Goal: Information Seeking & Learning: Learn about a topic

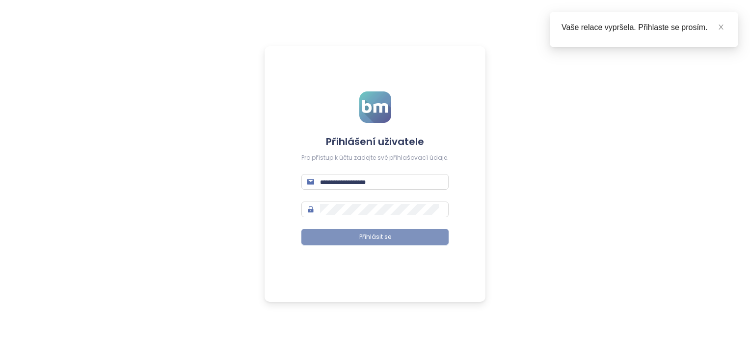
type input "**********"
click at [365, 234] on span "Přihlásit se" at bounding box center [375, 236] width 32 height 9
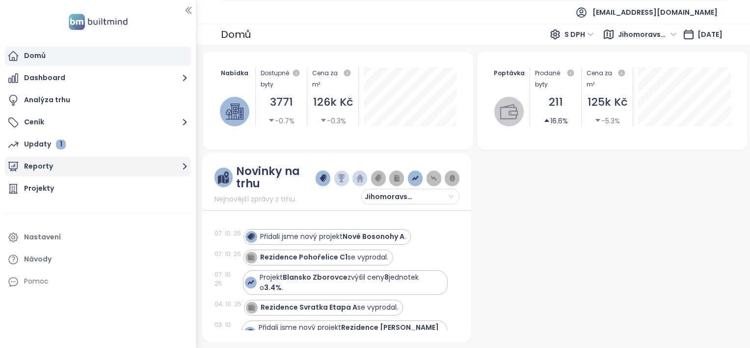
click at [178, 165] on button "Reporty" at bounding box center [98, 167] width 186 height 20
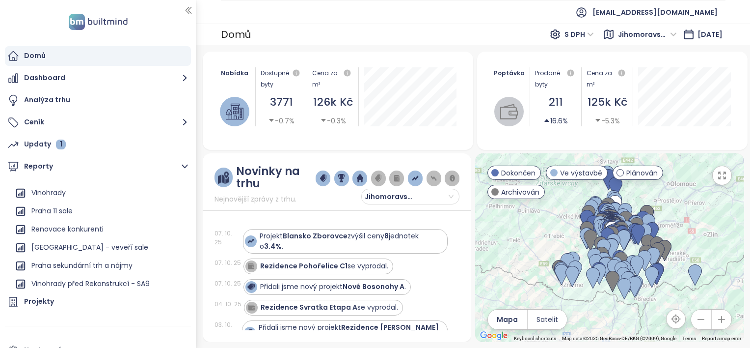
scroll to position [409, 0]
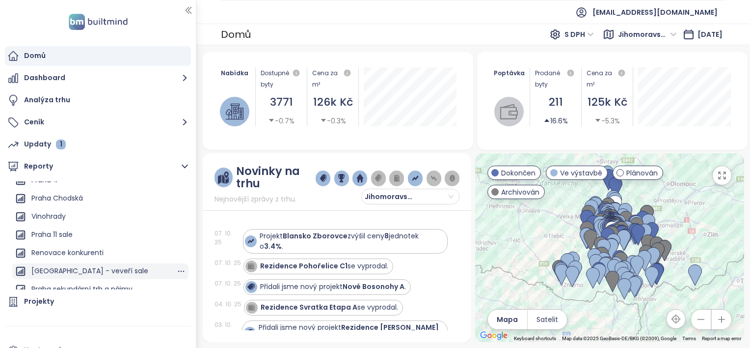
click at [72, 272] on div "Brno - veveří sale" at bounding box center [89, 271] width 117 height 12
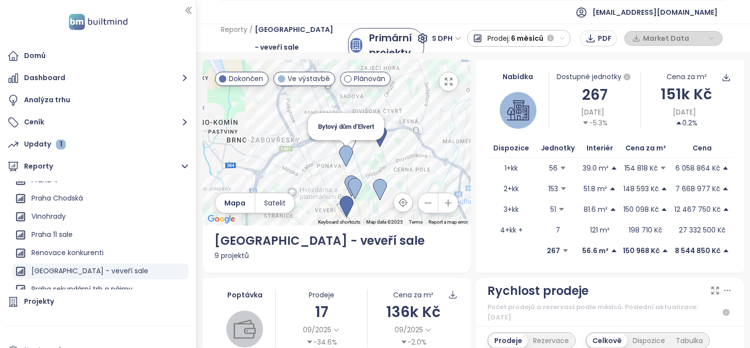
click at [343, 151] on img at bounding box center [346, 156] width 14 height 22
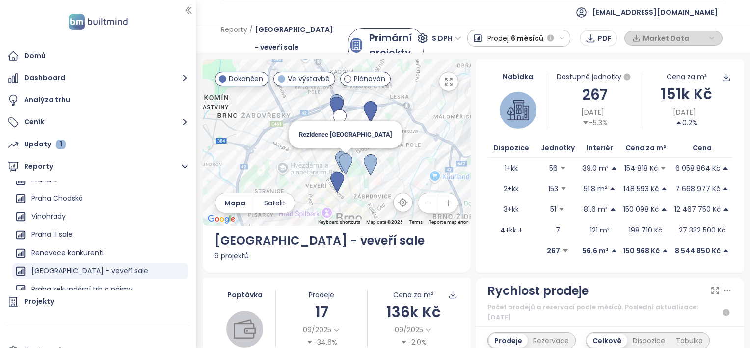
click at [347, 160] on img at bounding box center [346, 164] width 14 height 22
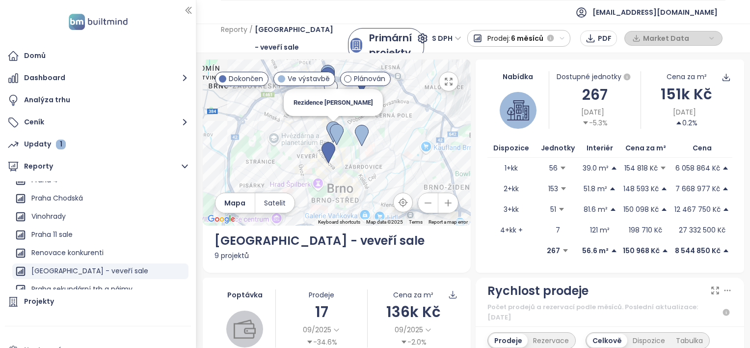
click at [328, 121] on img at bounding box center [334, 132] width 14 height 22
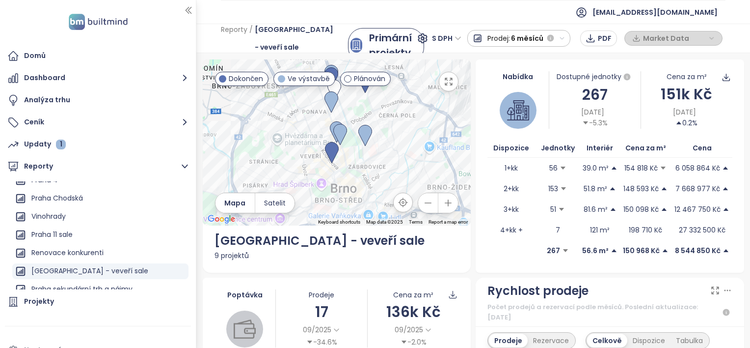
click at [226, 254] on div "9 projektů" at bounding box center [337, 255] width 245 height 11
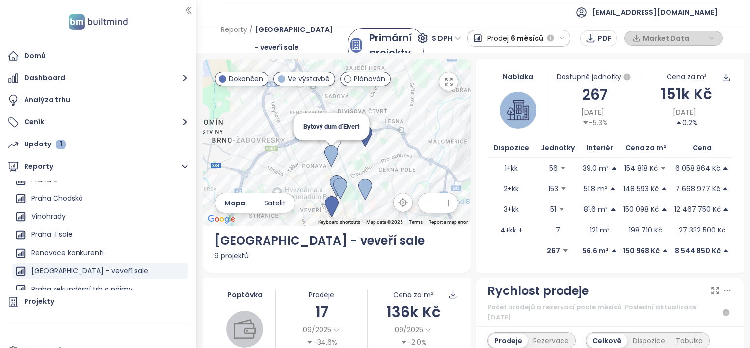
click at [329, 151] on img at bounding box center [332, 156] width 14 height 22
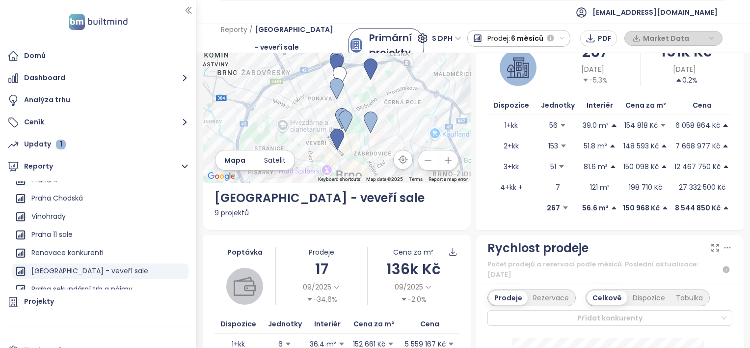
scroll to position [39, 0]
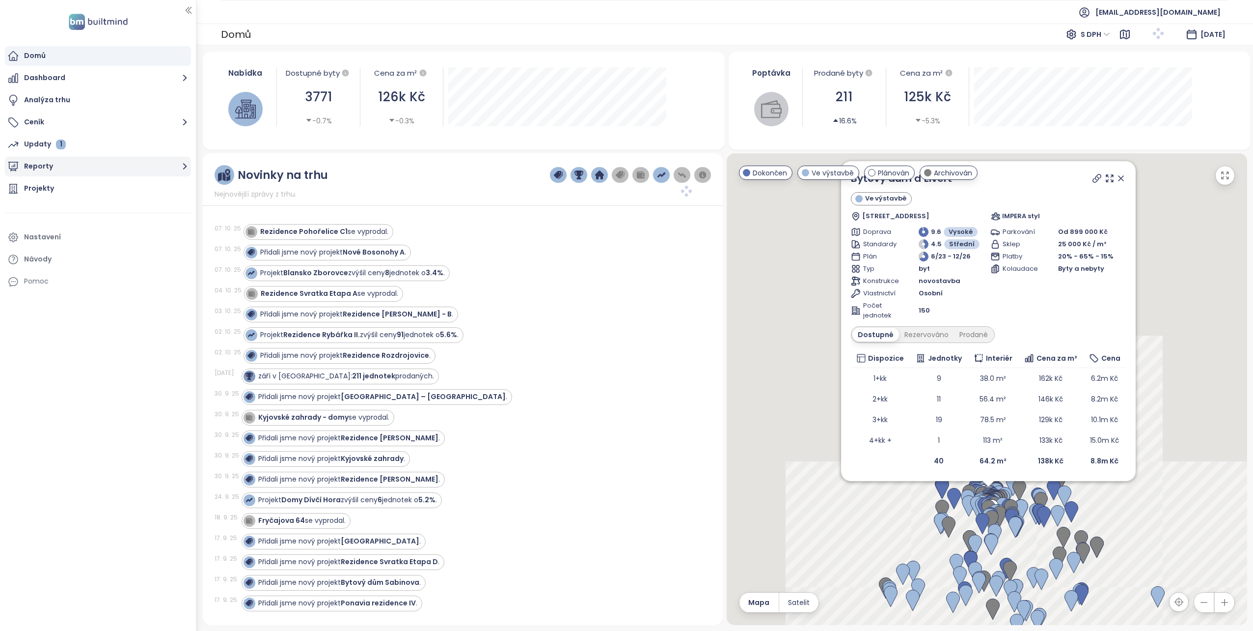
click at [35, 167] on button "Reporty" at bounding box center [98, 167] width 186 height 20
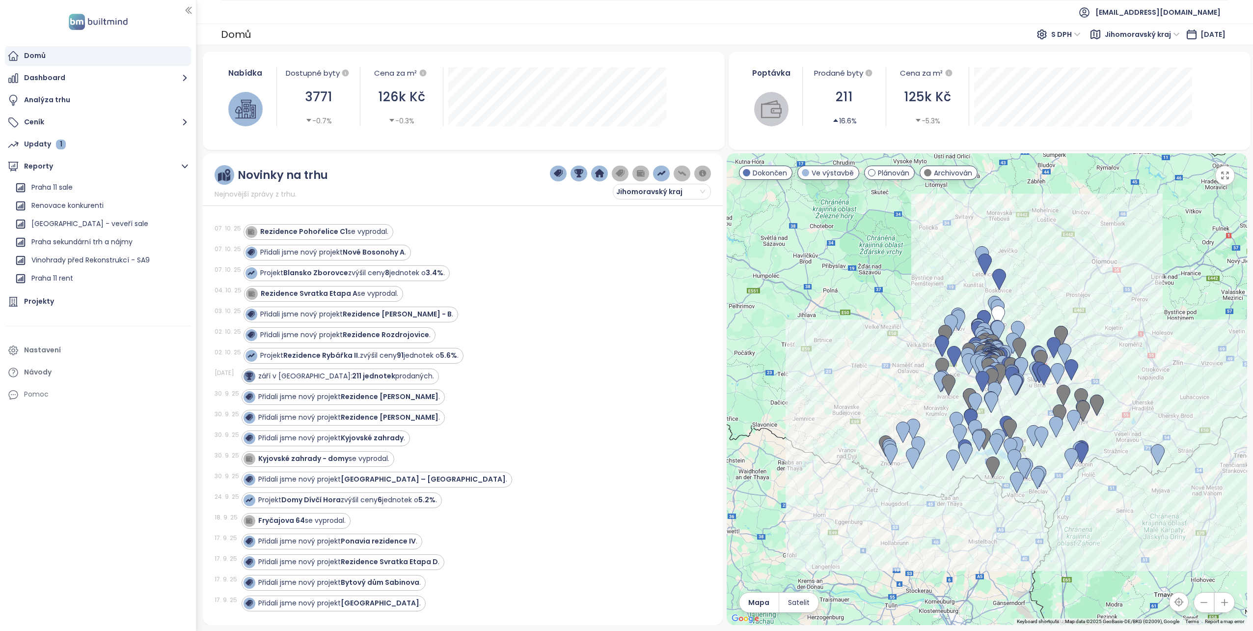
scroll to position [462, 0]
click at [91, 221] on div "Brno - veveří sale" at bounding box center [100, 218] width 176 height 16
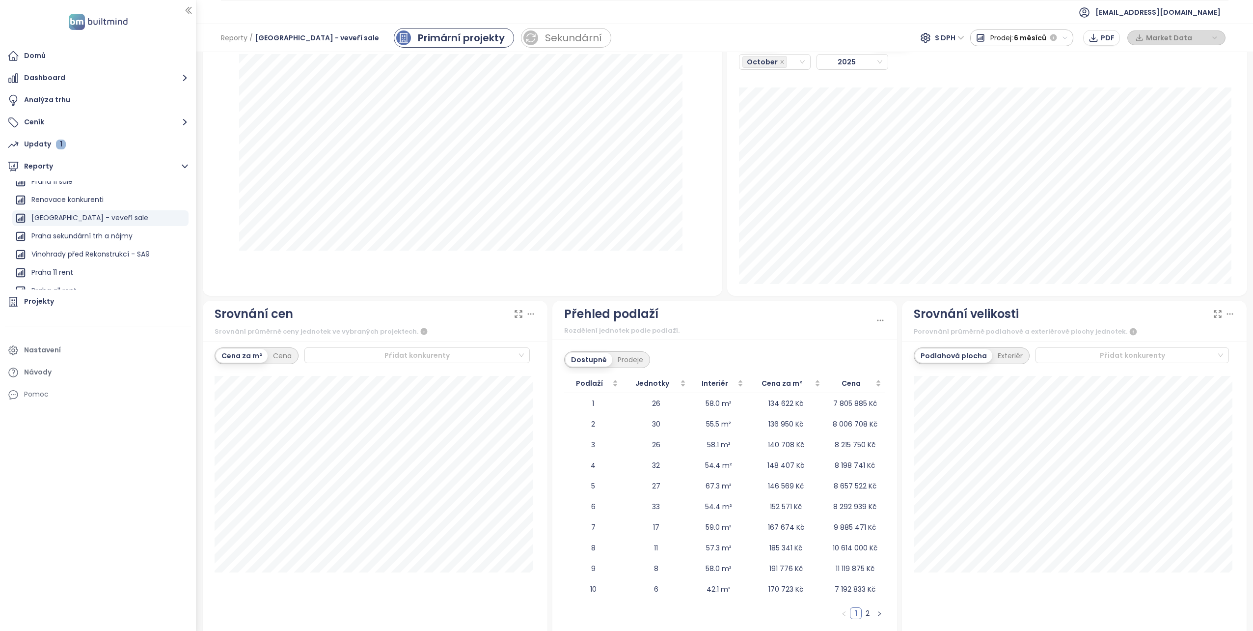
scroll to position [904, 0]
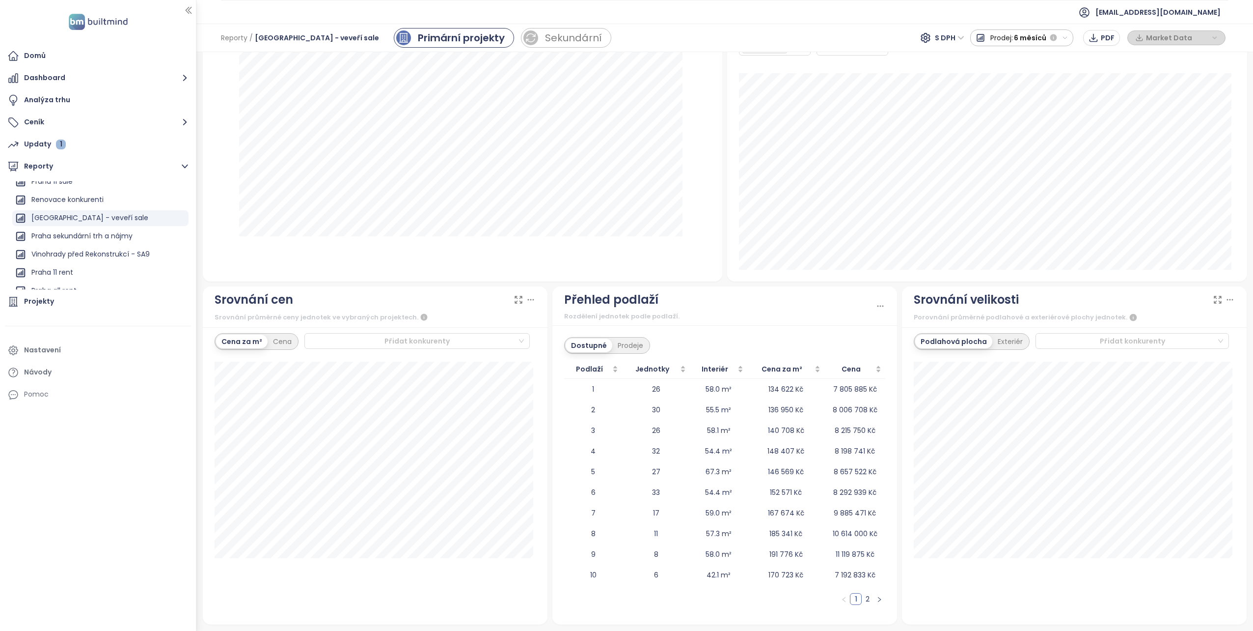
click at [864, 595] on link "2" at bounding box center [867, 598] width 11 height 11
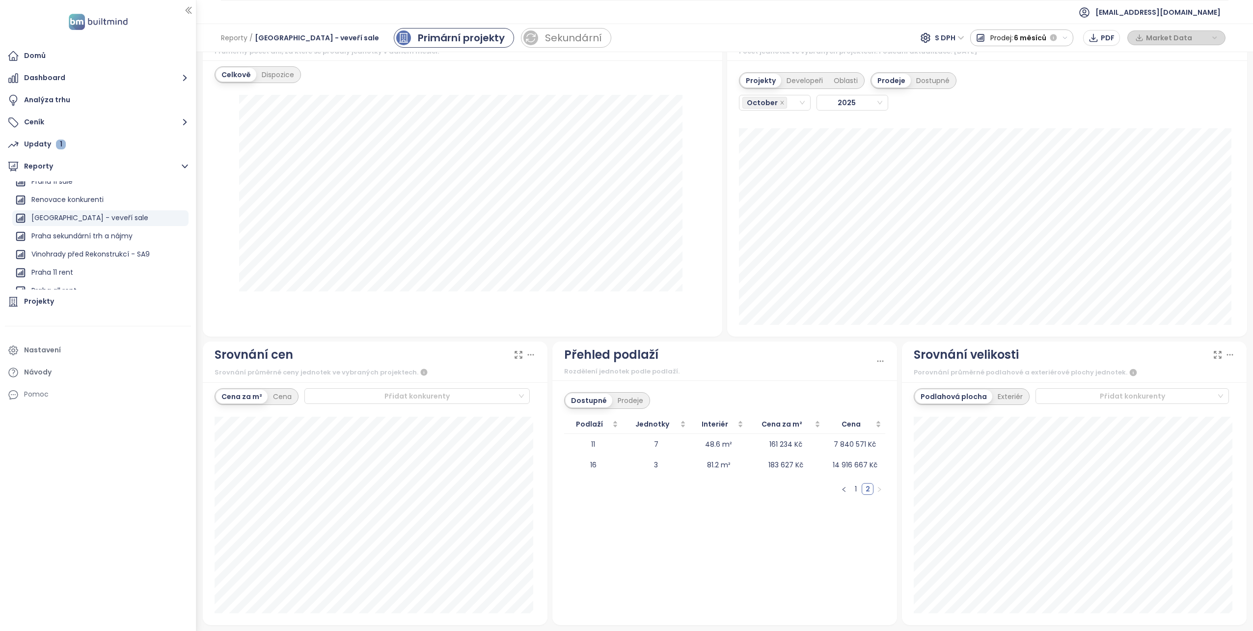
click at [851, 489] on link "1" at bounding box center [856, 488] width 11 height 11
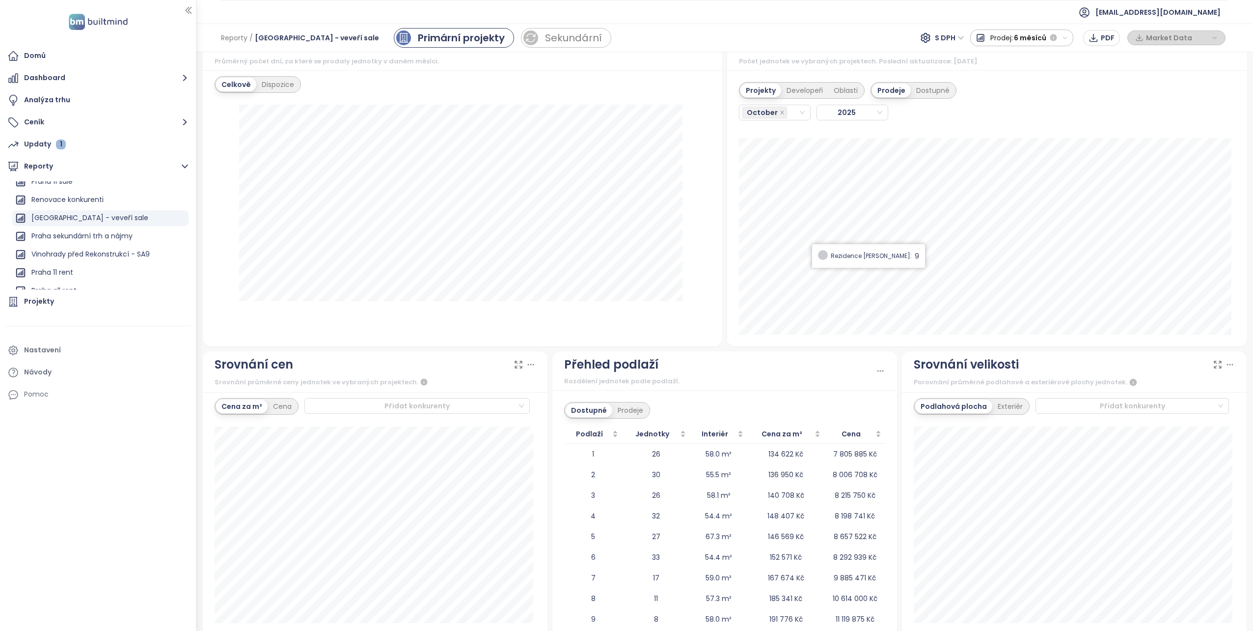
scroll to position [757, 0]
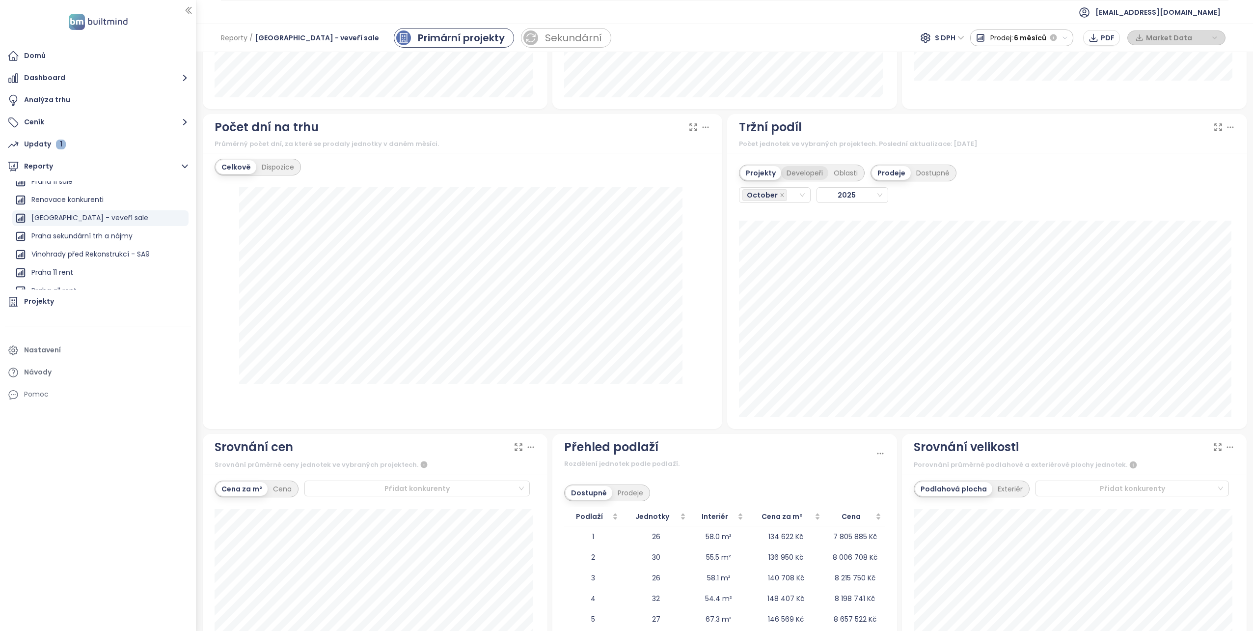
click at [790, 172] on div "Developeři" at bounding box center [804, 173] width 47 height 14
click at [851, 168] on div "Oblasti" at bounding box center [846, 173] width 35 height 14
click at [749, 171] on div "Projekty" at bounding box center [760, 173] width 38 height 14
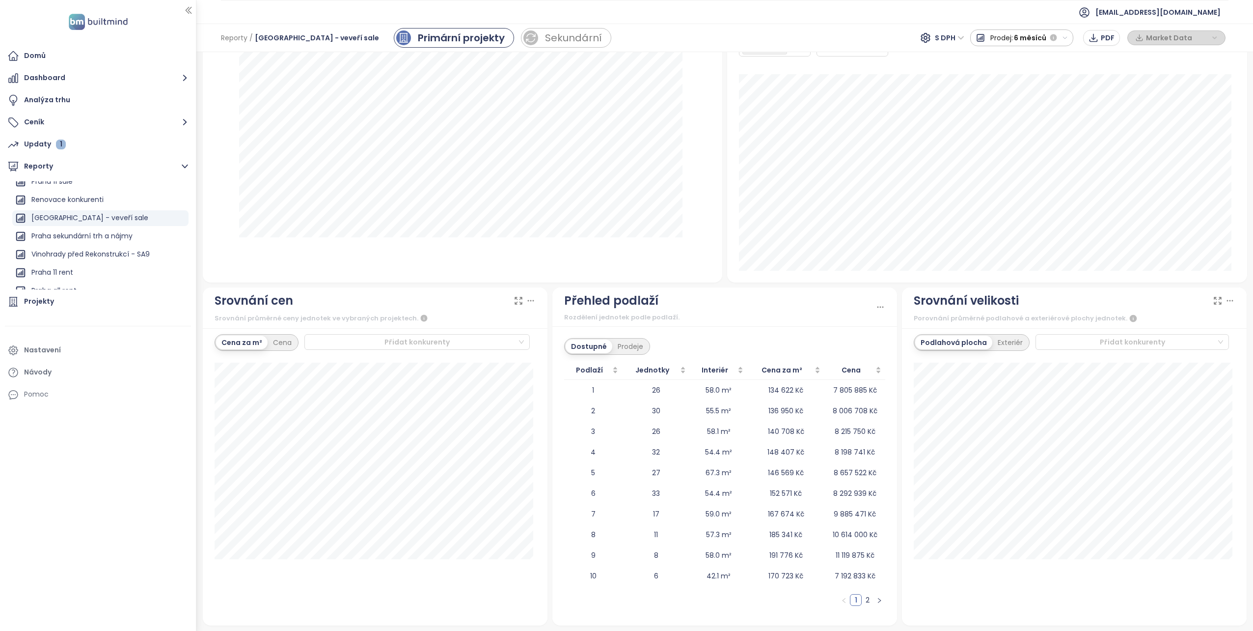
scroll to position [904, 0]
click at [631, 343] on div "Klikni pro vzestupné řazení" at bounding box center [652, 347] width 106 height 22
click at [590, 342] on div "Dostupné" at bounding box center [589, 345] width 47 height 14
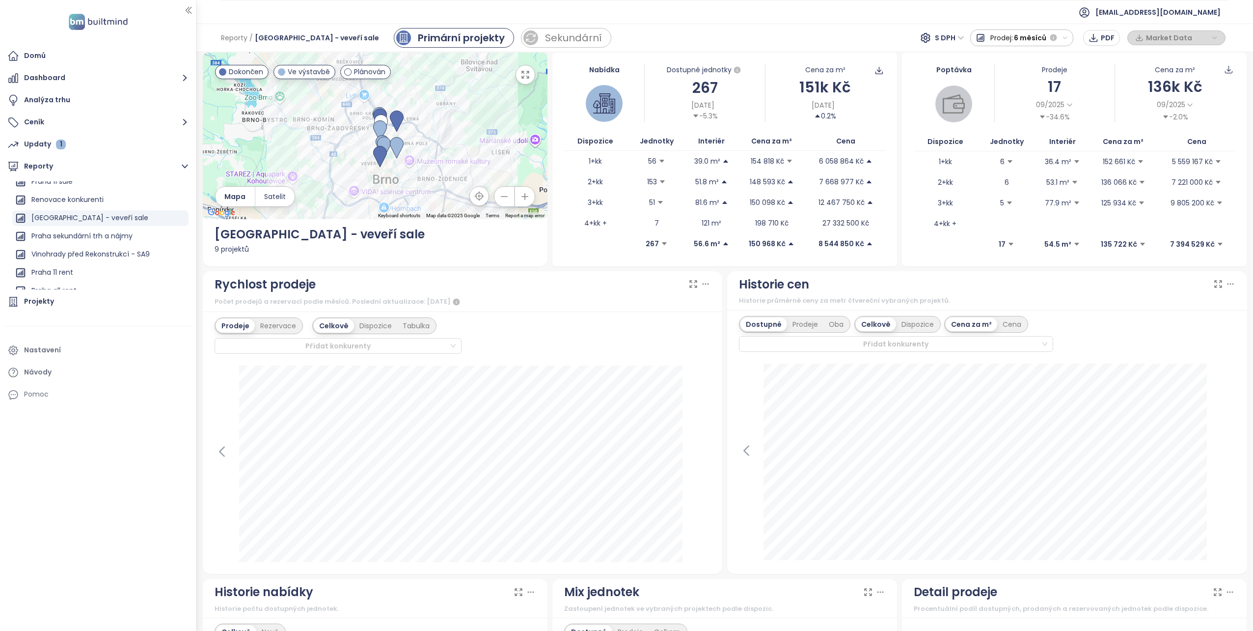
scroll to position [0, 0]
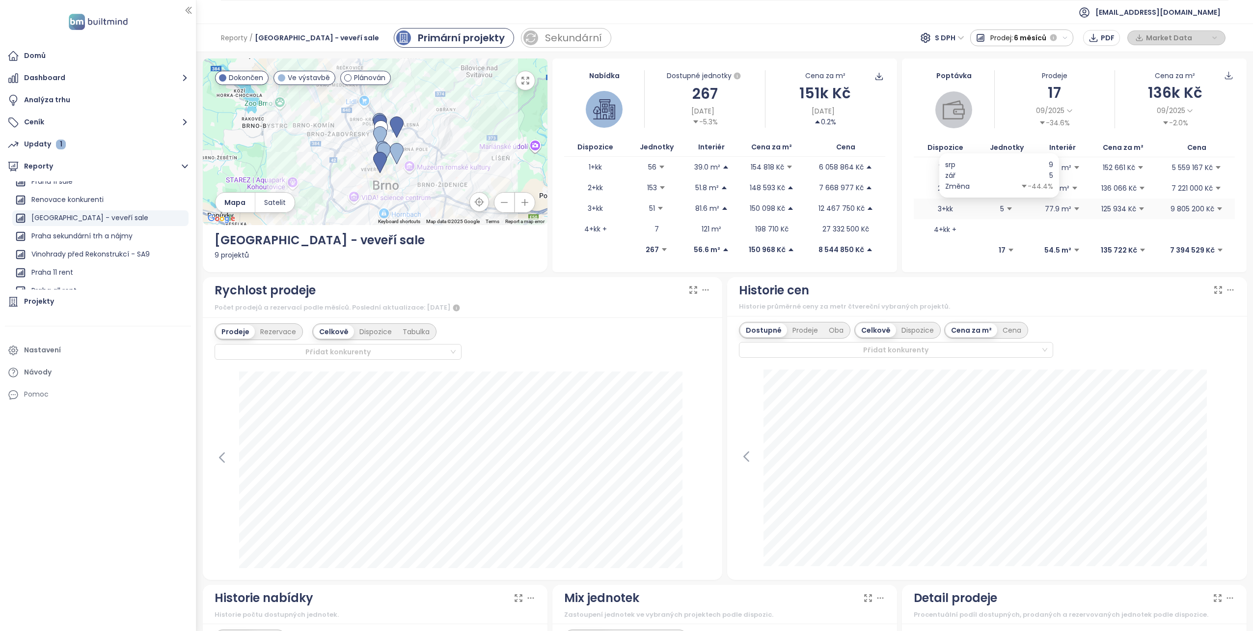
click at [1007, 208] on icon "caret-down" at bounding box center [1009, 208] width 5 height 3
click at [941, 209] on td "3+kk" at bounding box center [945, 208] width 63 height 21
click at [1008, 248] on icon "caret-down" at bounding box center [1011, 250] width 7 height 7
click at [874, 134] on span "Data jako XLSX" at bounding box center [881, 133] width 55 height 11
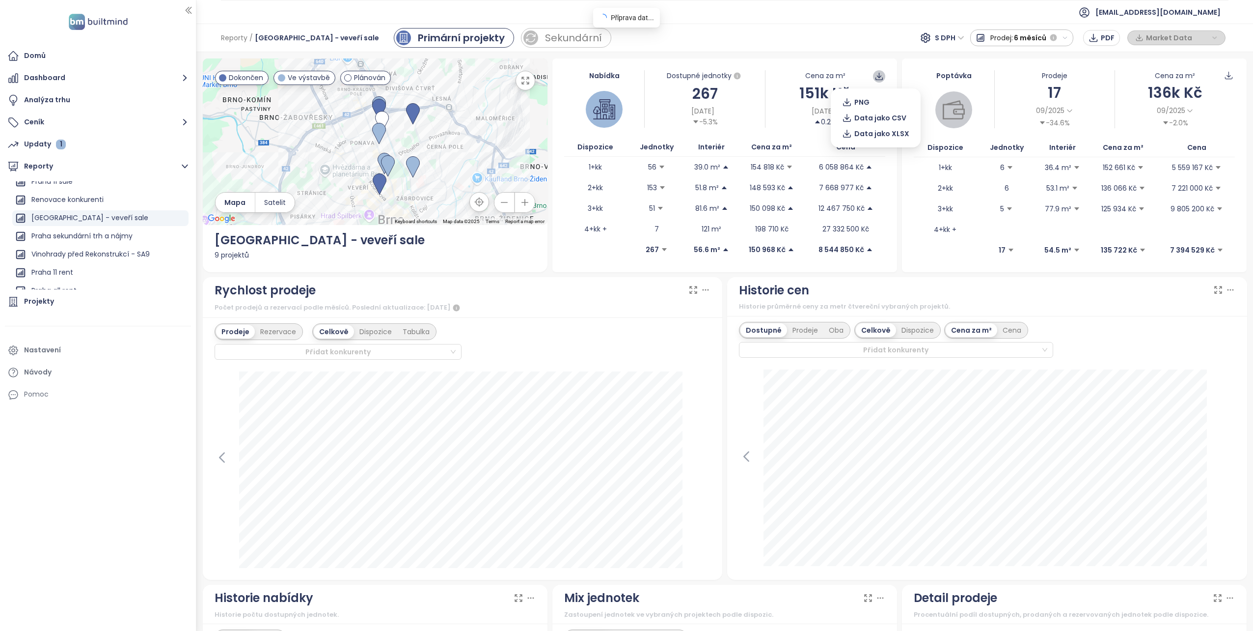
click at [875, 77] on icon at bounding box center [879, 76] width 9 height 9
click at [883, 117] on span "Data jako CSV" at bounding box center [880, 117] width 52 height 11
click at [634, 14] on span "Příprava dat..." at bounding box center [633, 18] width 44 height 8
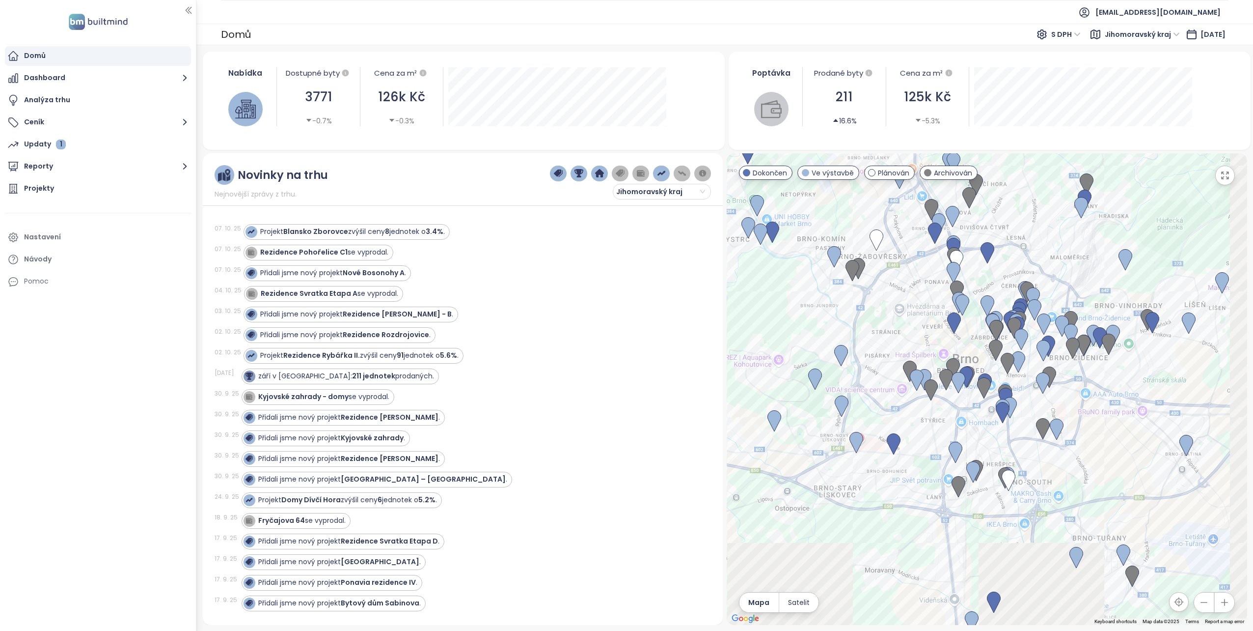
drag, startPoint x: 984, startPoint y: 415, endPoint x: 813, endPoint y: 118, distance: 343.2
click at [813, 118] on div "Nabídka Dostupné byty 3771 -0.7% Cena za m² 126k Kč -0.3% Poptávka Prodané byty…" at bounding box center [725, 338] width 1045 height 573
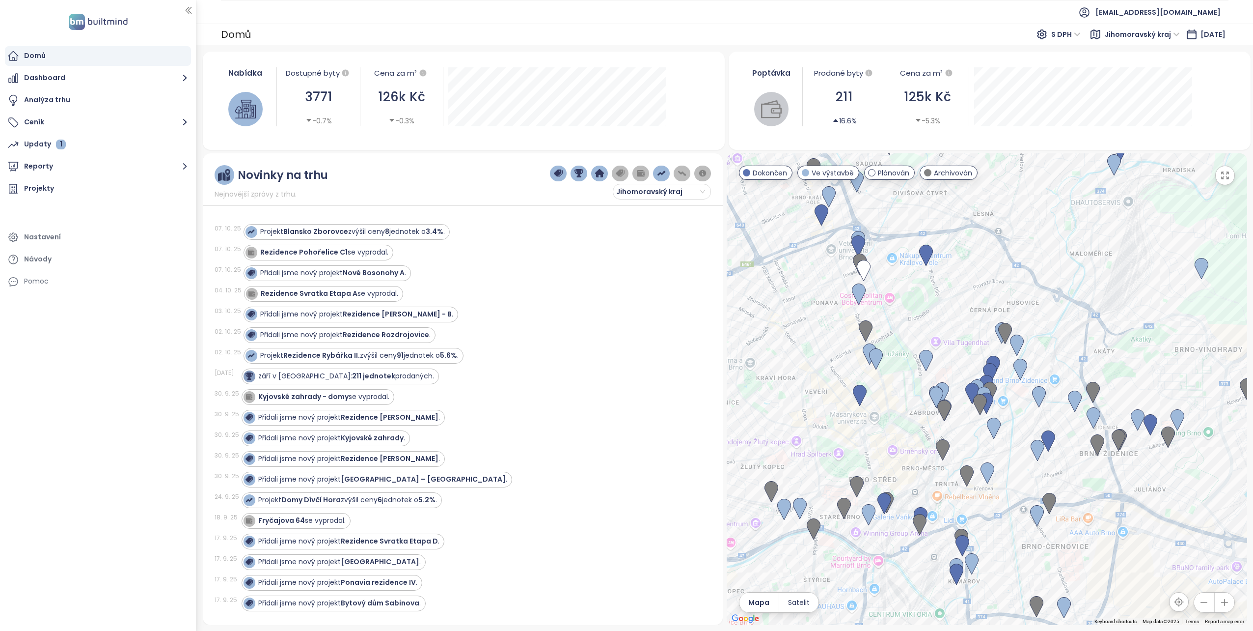
drag, startPoint x: 870, startPoint y: 291, endPoint x: 777, endPoint y: 358, distance: 114.6
click at [777, 358] on div at bounding box center [987, 388] width 521 height 471
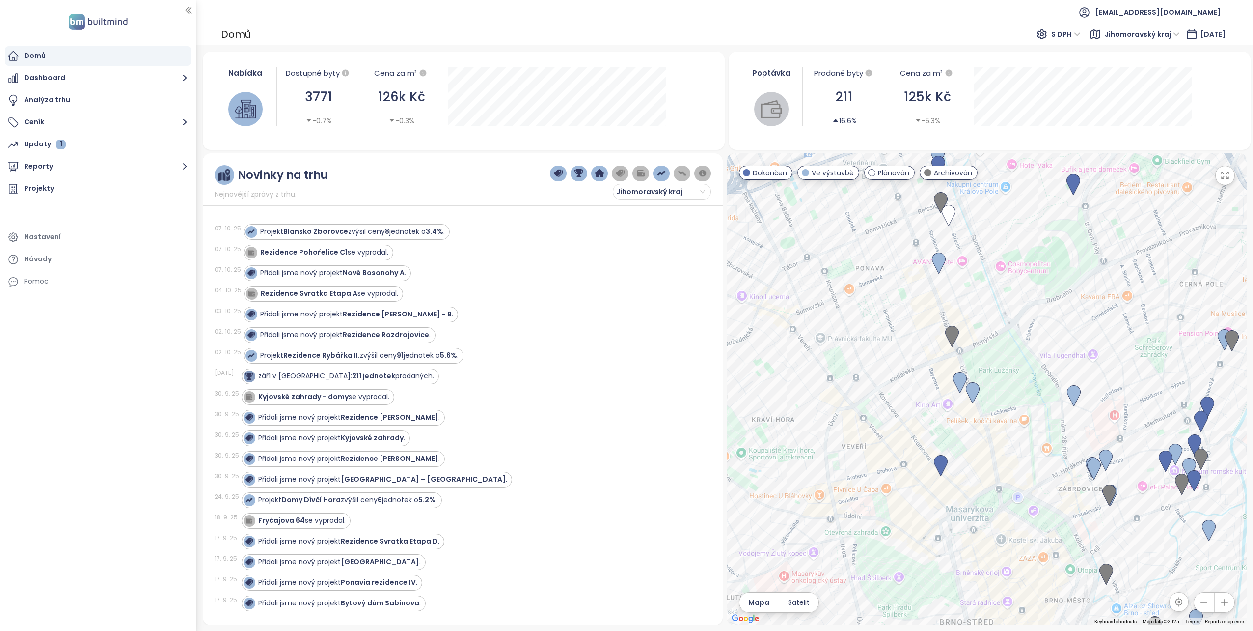
drag, startPoint x: 815, startPoint y: 415, endPoint x: 1007, endPoint y: 452, distance: 196.1
click at [1007, 452] on div at bounding box center [987, 388] width 521 height 471
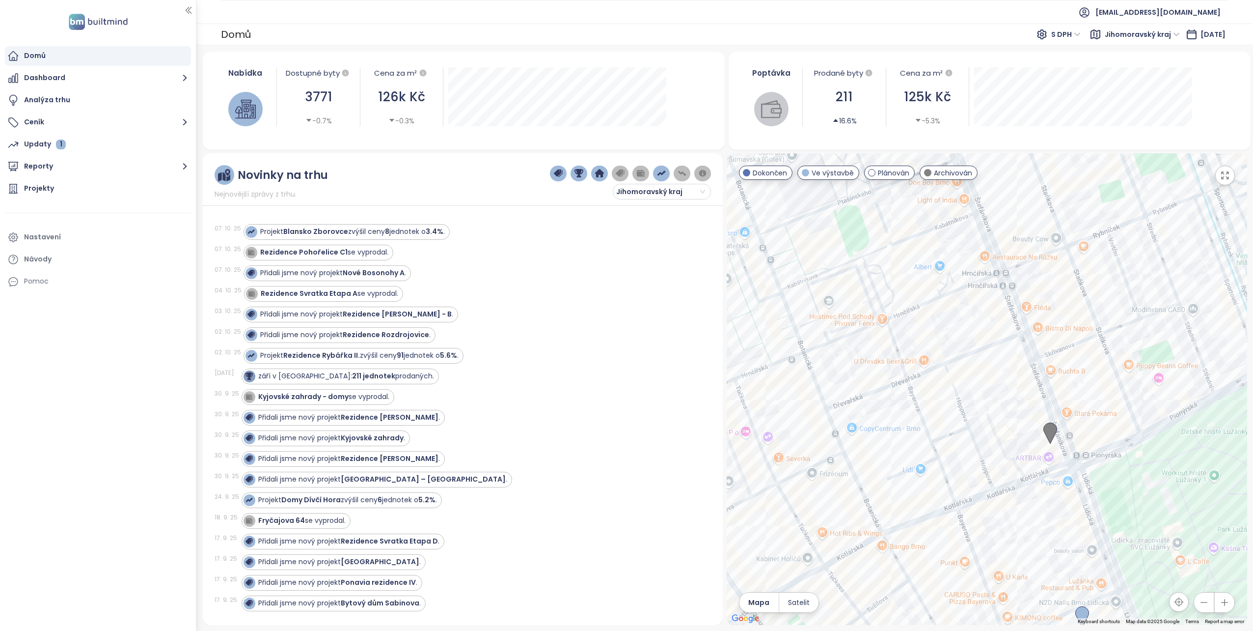
drag, startPoint x: 1033, startPoint y: 321, endPoint x: 956, endPoint y: 317, distance: 77.7
click at [956, 317] on div at bounding box center [987, 388] width 521 height 471
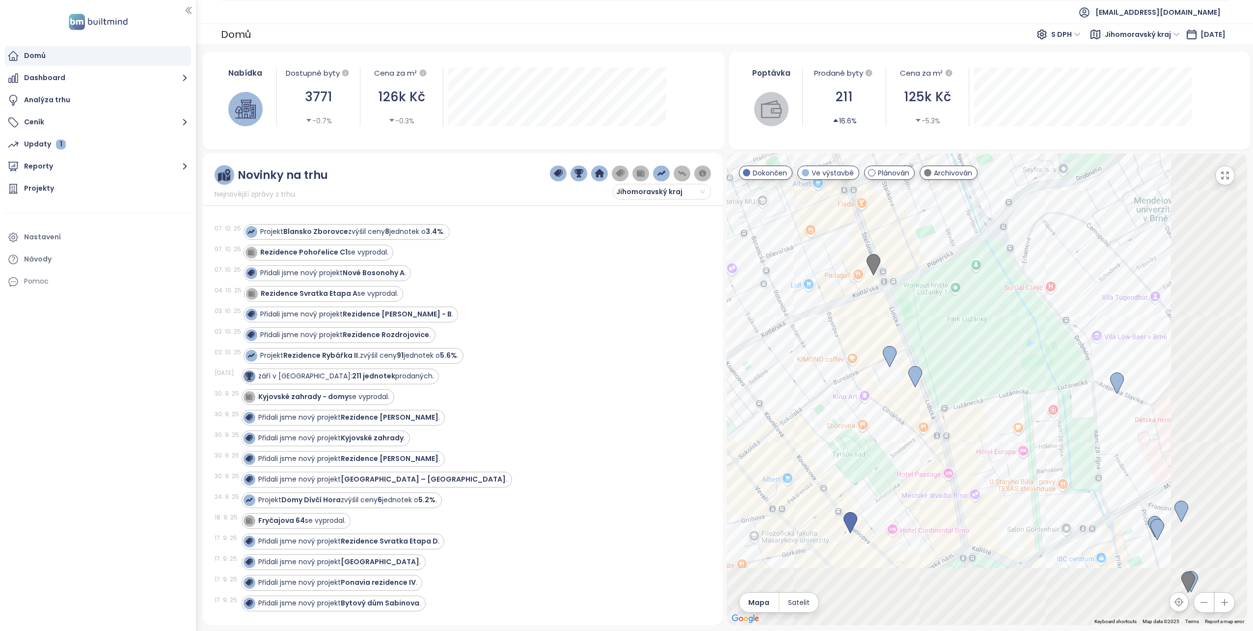
drag, startPoint x: 898, startPoint y: 435, endPoint x: 784, endPoint y: 271, distance: 199.3
click at [784, 271] on div at bounding box center [987, 388] width 521 height 471
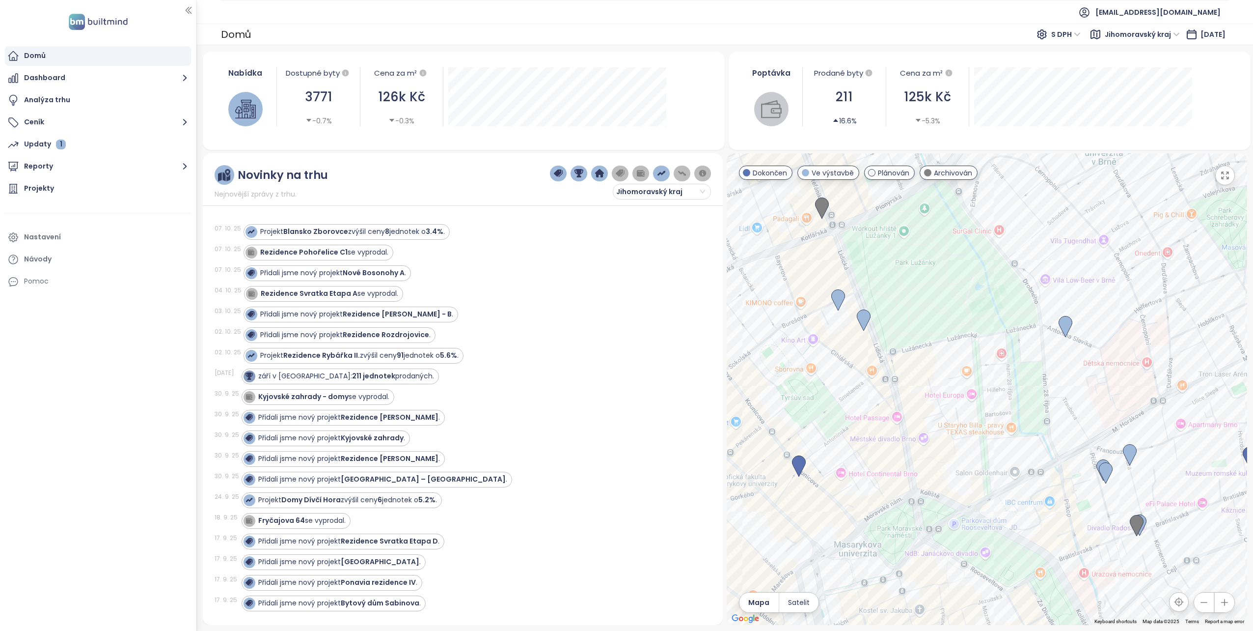
drag, startPoint x: 1032, startPoint y: 452, endPoint x: 982, endPoint y: 397, distance: 75.1
click at [982, 397] on div at bounding box center [987, 388] width 521 height 471
click at [799, 460] on img at bounding box center [799, 466] width 14 height 22
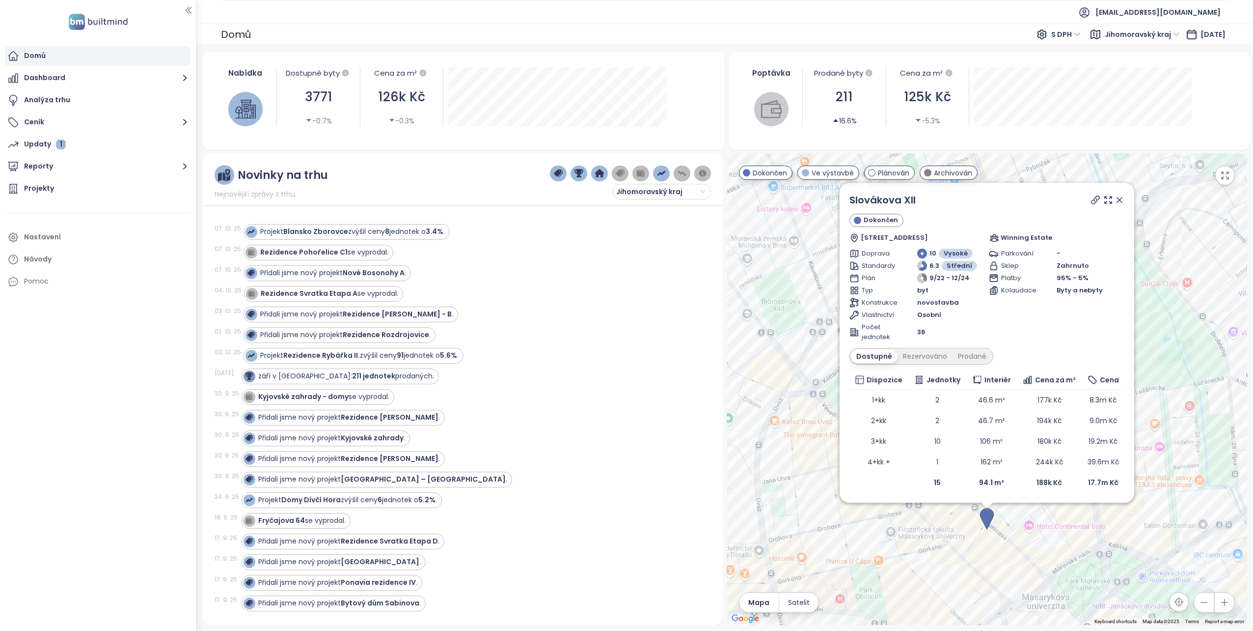
drag, startPoint x: 1120, startPoint y: 201, endPoint x: 942, endPoint y: 505, distance: 351.5
click at [1120, 201] on icon at bounding box center [1120, 200] width 10 height 10
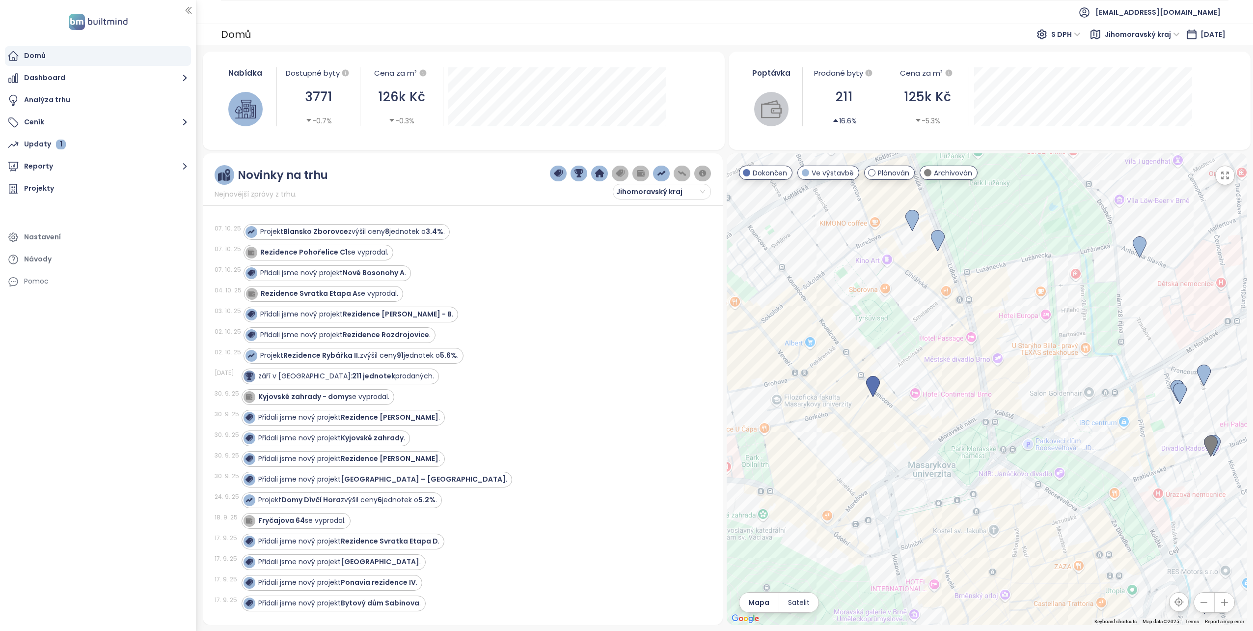
drag, startPoint x: 960, startPoint y: 458, endPoint x: 846, endPoint y: 324, distance: 176.3
click at [846, 324] on div at bounding box center [987, 388] width 521 height 471
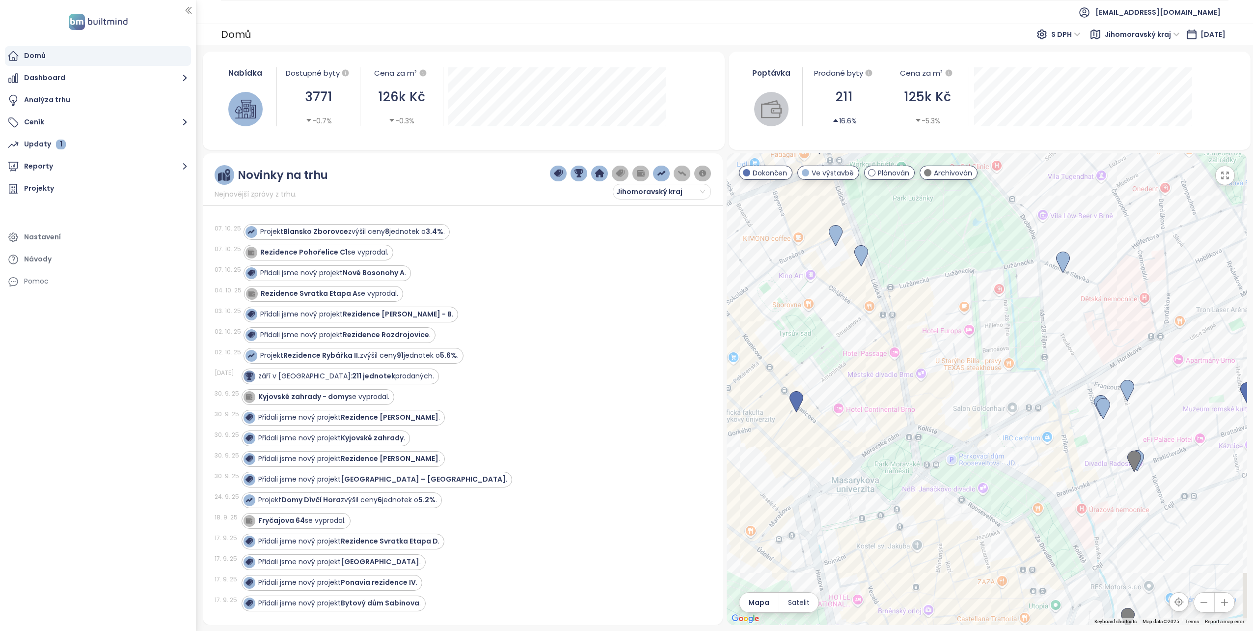
drag, startPoint x: 1096, startPoint y: 371, endPoint x: 1018, endPoint y: 386, distance: 79.6
click at [1018, 386] on div at bounding box center [987, 388] width 521 height 471
click at [1103, 404] on img at bounding box center [1104, 409] width 14 height 22
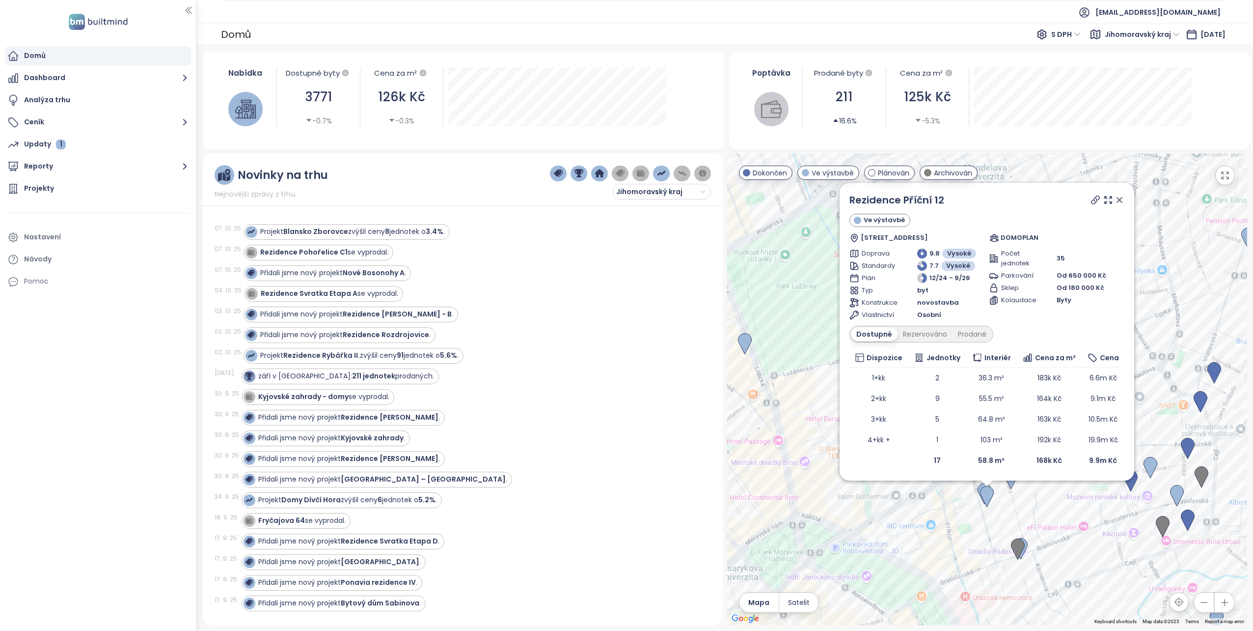
click at [1117, 199] on icon at bounding box center [1120, 200] width 10 height 10
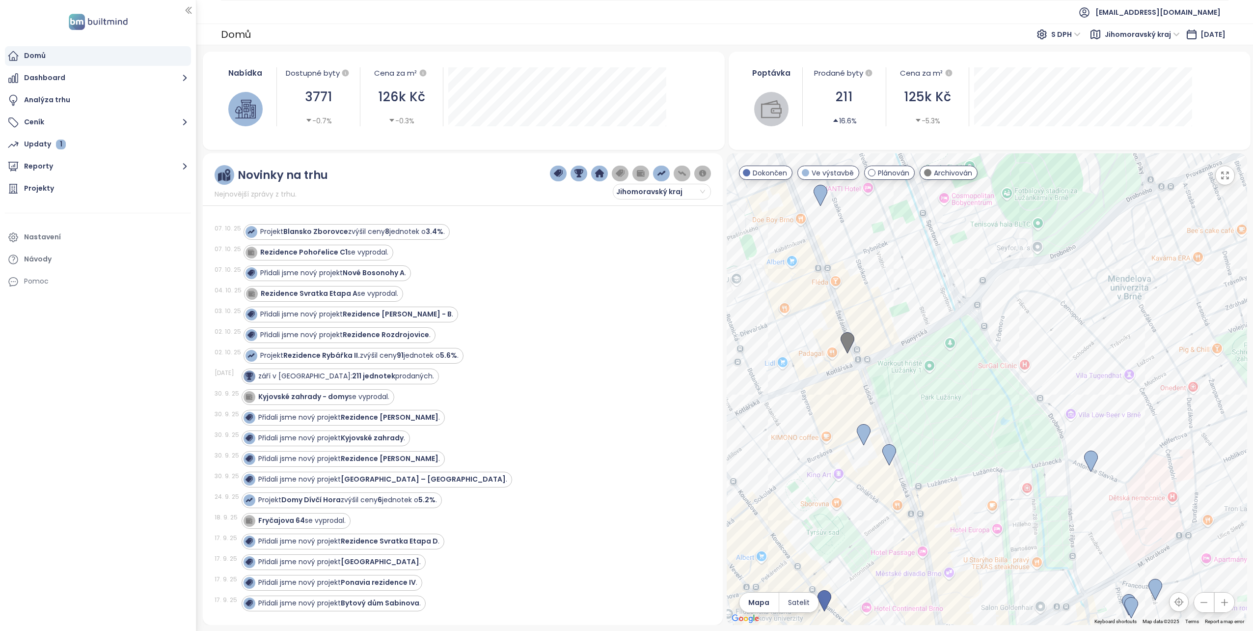
drag, startPoint x: 923, startPoint y: 273, endPoint x: 1068, endPoint y: 384, distance: 182.9
click at [1068, 384] on div at bounding box center [987, 388] width 521 height 471
click at [1088, 454] on img at bounding box center [1091, 461] width 14 height 22
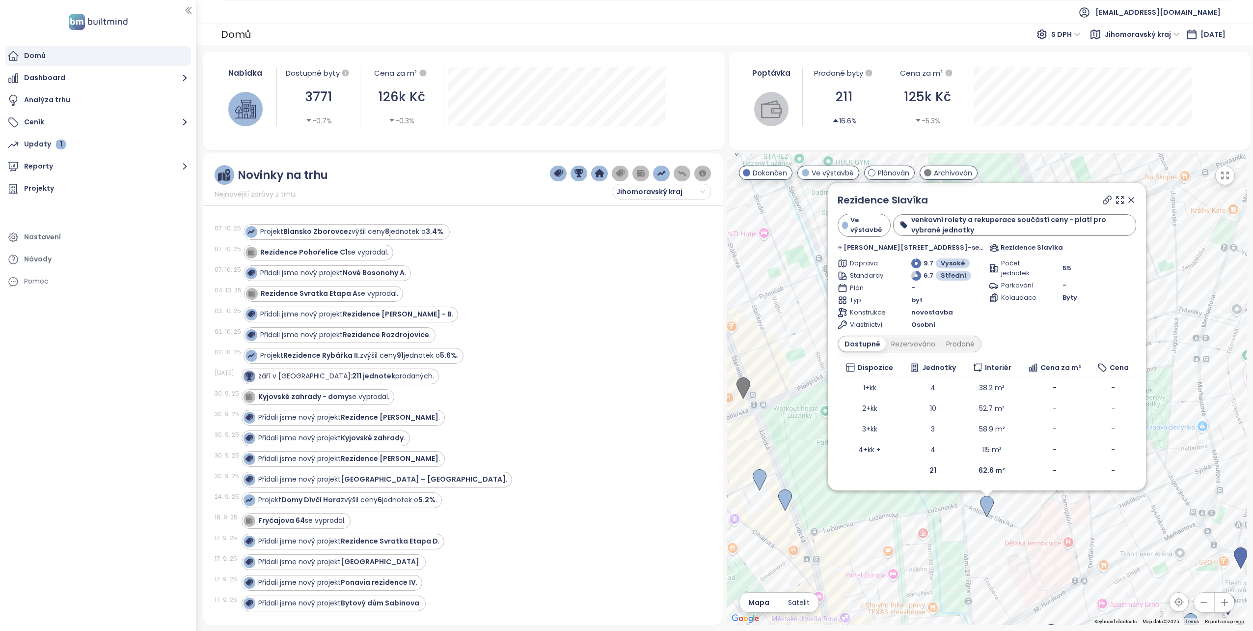
click at [1132, 199] on icon at bounding box center [1131, 199] width 5 height 5
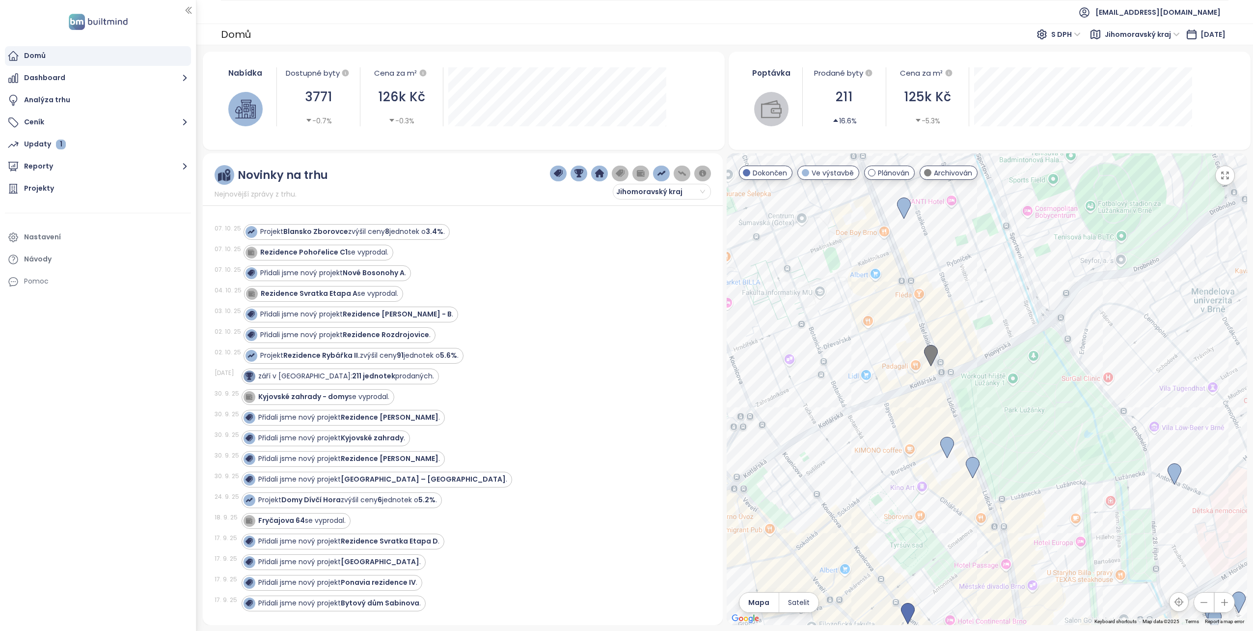
drag, startPoint x: 931, startPoint y: 395, endPoint x: 1120, endPoint y: 363, distance: 192.2
click at [1120, 363] on div at bounding box center [987, 388] width 521 height 471
click at [930, 352] on img at bounding box center [931, 356] width 14 height 22
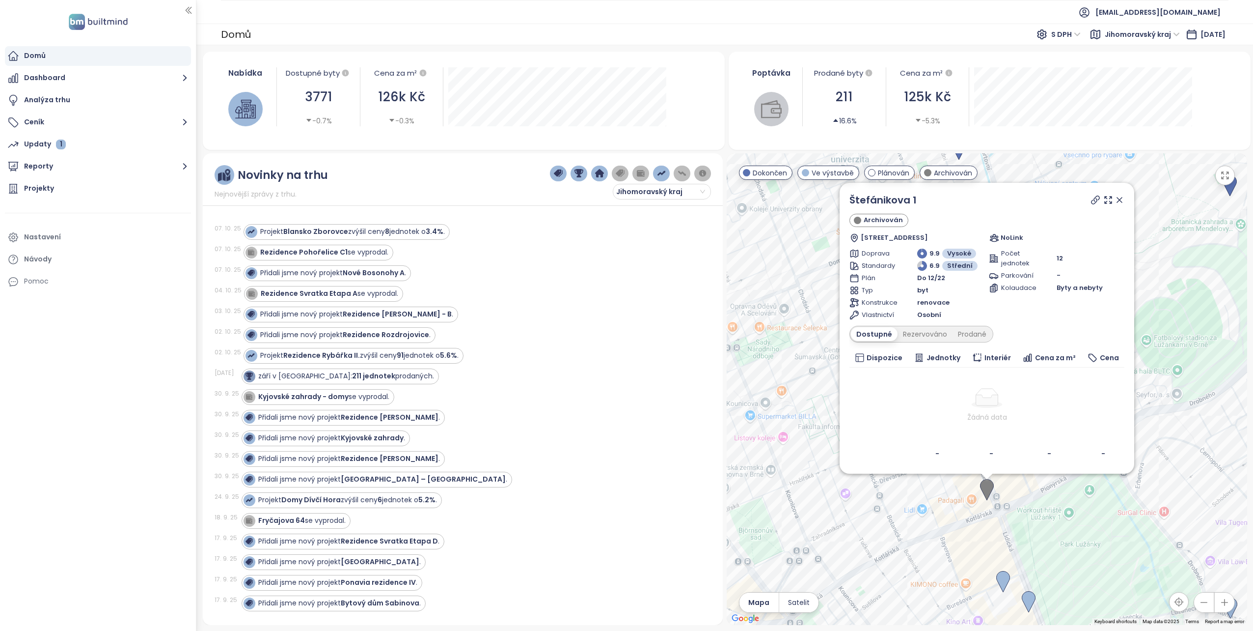
click at [1121, 201] on icon at bounding box center [1119, 199] width 5 height 5
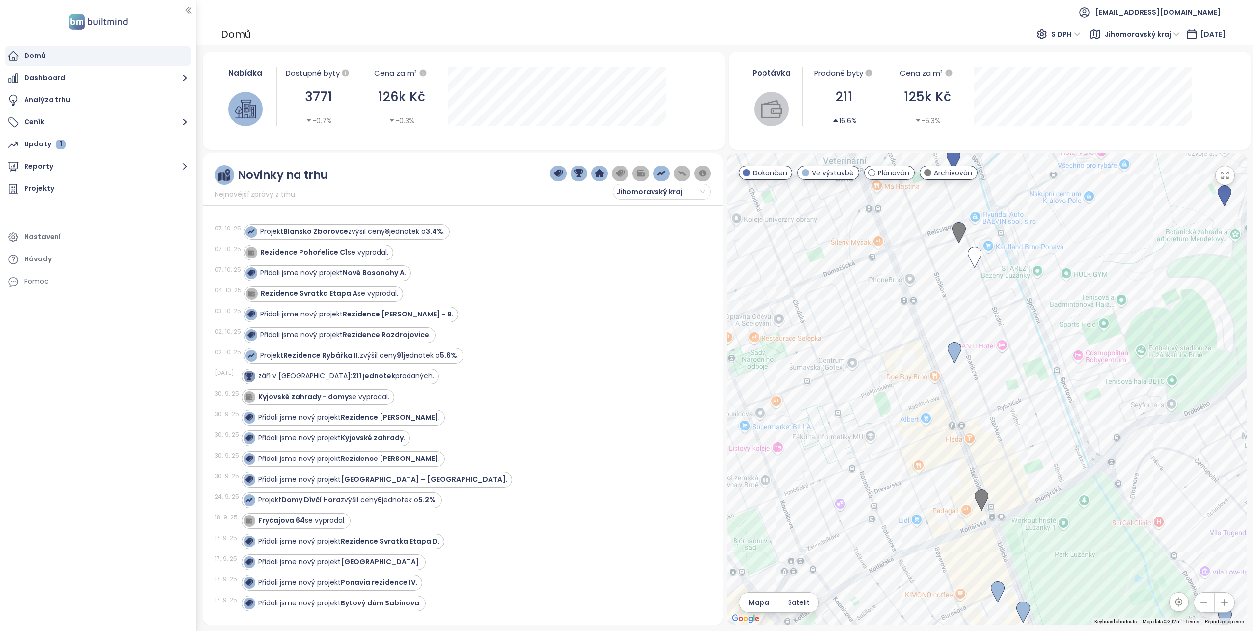
drag, startPoint x: 920, startPoint y: 444, endPoint x: 914, endPoint y: 453, distance: 11.0
click at [914, 453] on div at bounding box center [987, 388] width 521 height 471
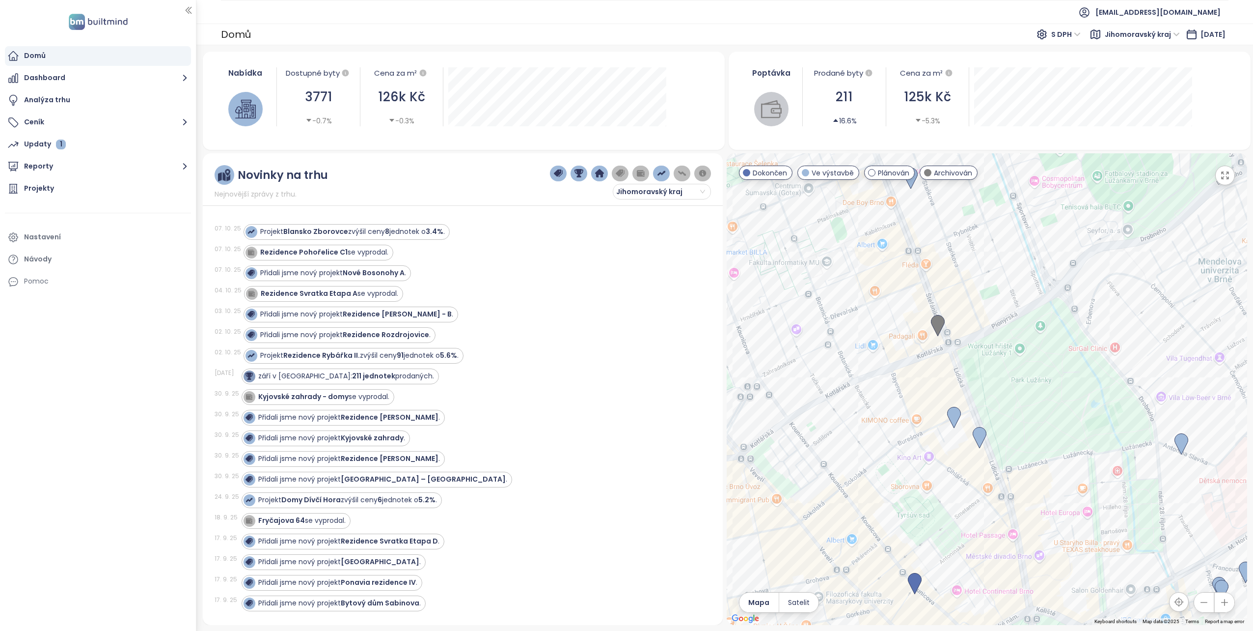
drag, startPoint x: 921, startPoint y: 392, endPoint x: 877, endPoint y: 218, distance: 179.7
click at [877, 218] on div at bounding box center [987, 388] width 521 height 471
click at [953, 411] on img at bounding box center [954, 418] width 14 height 22
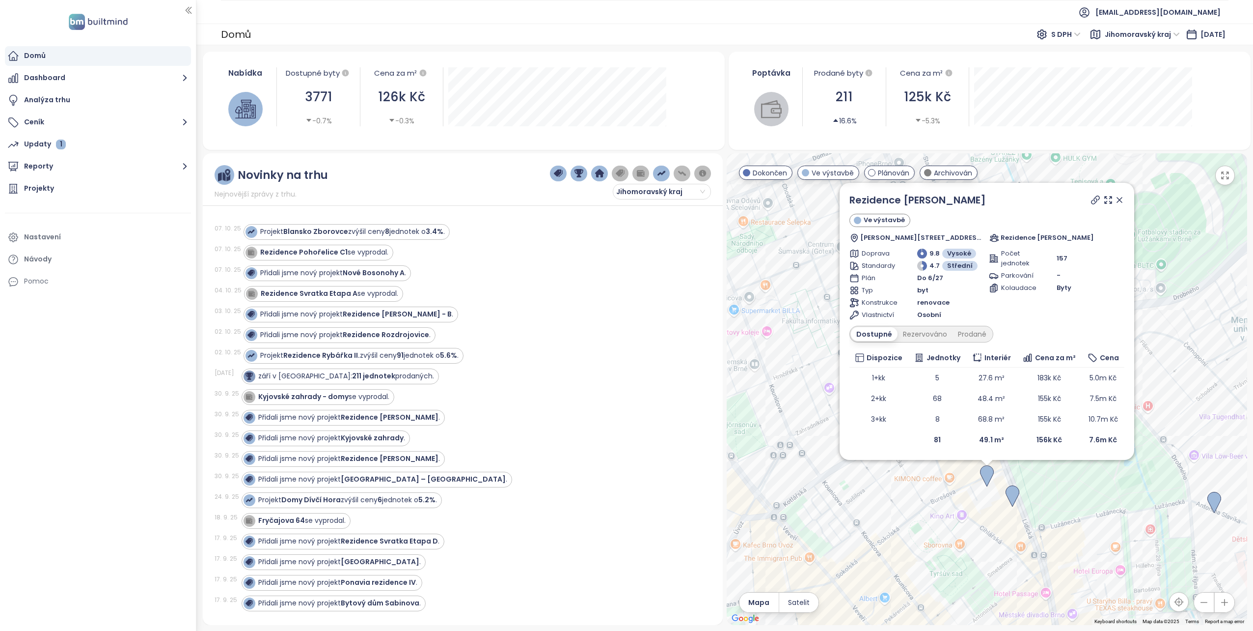
drag, startPoint x: 1121, startPoint y: 202, endPoint x: 1020, endPoint y: 480, distance: 295.2
click at [1121, 202] on icon at bounding box center [1120, 200] width 10 height 10
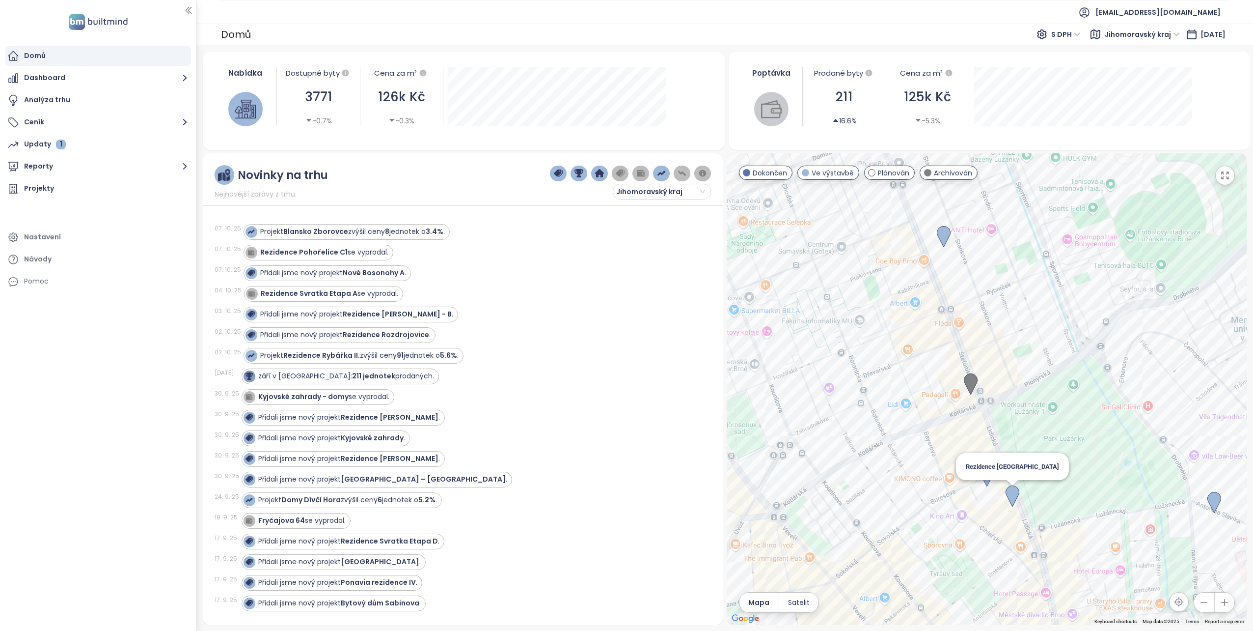
click at [1014, 489] on img at bounding box center [1013, 496] width 14 height 22
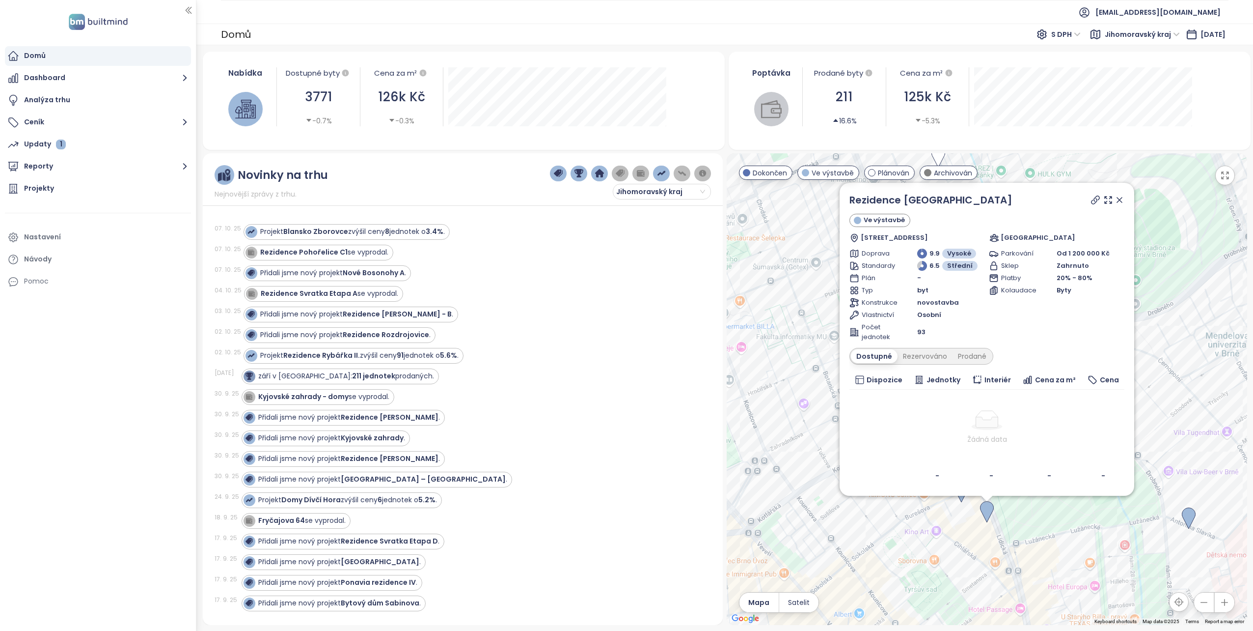
click at [1118, 203] on icon at bounding box center [1120, 200] width 10 height 10
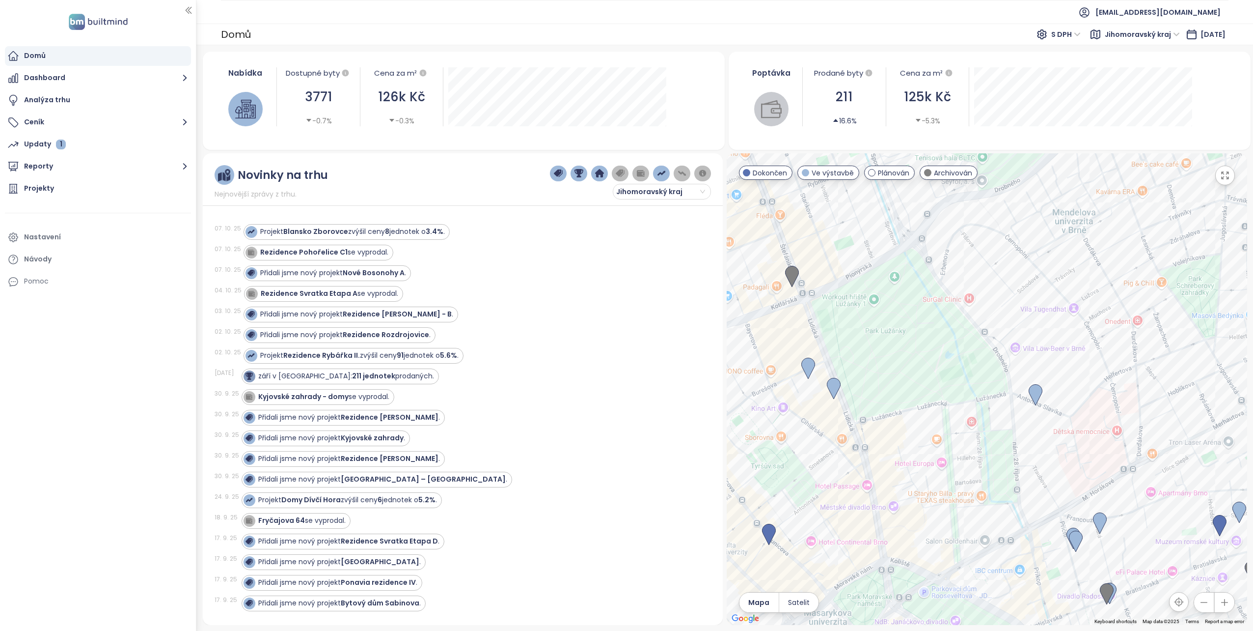
drag, startPoint x: 1000, startPoint y: 375, endPoint x: 844, endPoint y: 251, distance: 199.3
click at [844, 251] on div at bounding box center [987, 388] width 521 height 471
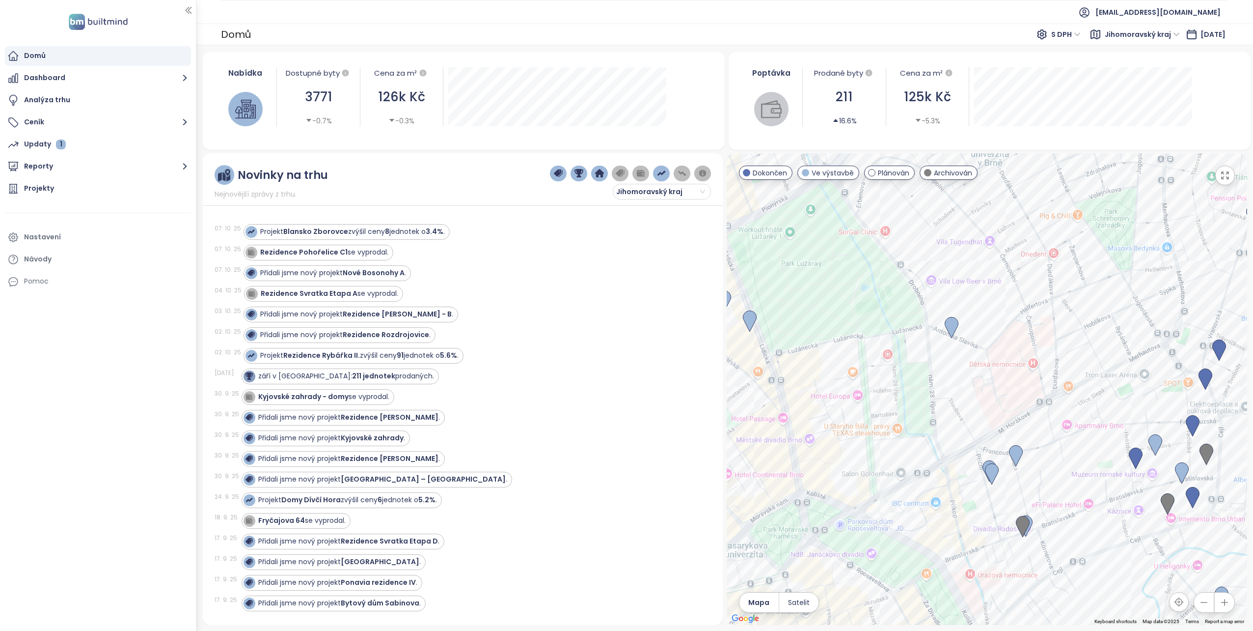
drag, startPoint x: 1028, startPoint y: 406, endPoint x: 943, endPoint y: 338, distance: 109.0
click at [943, 338] on div at bounding box center [987, 388] width 521 height 471
click at [1015, 449] on img at bounding box center [1016, 456] width 14 height 22
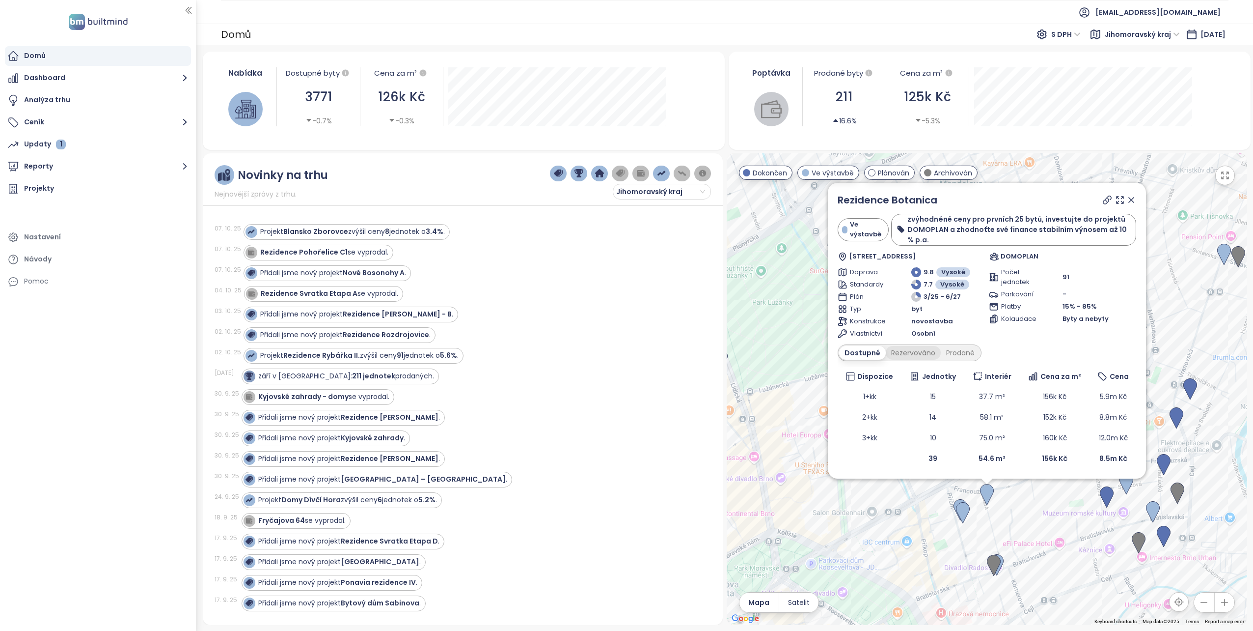
click at [920, 348] on div "Rezervováno" at bounding box center [913, 353] width 55 height 14
click at [966, 357] on div "Prodané" at bounding box center [960, 353] width 39 height 14
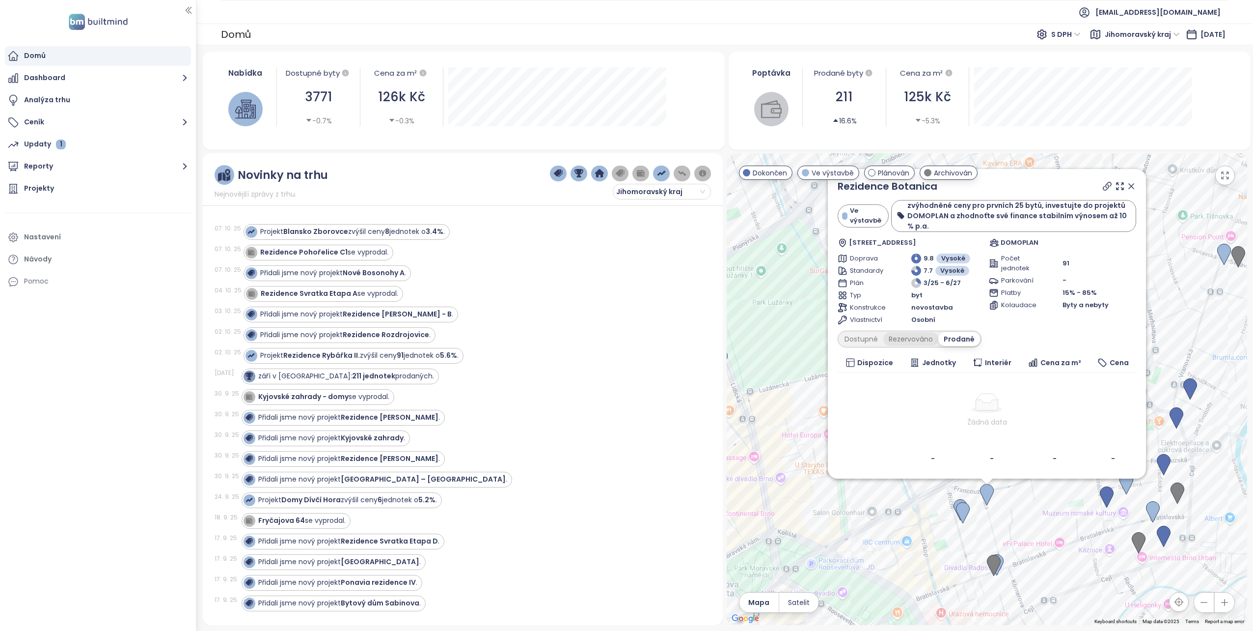
click at [909, 340] on div "Rezervováno" at bounding box center [910, 339] width 55 height 14
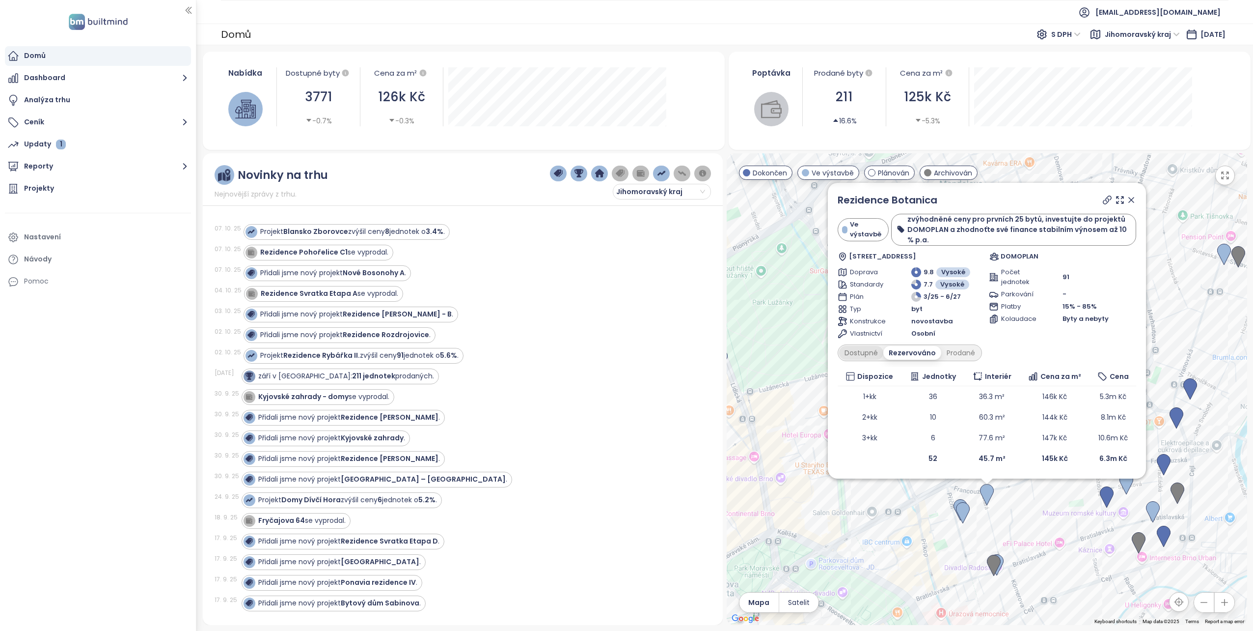
click at [858, 346] on div "Dostupné" at bounding box center [861, 353] width 44 height 14
click at [1131, 200] on icon at bounding box center [1131, 199] width 5 height 5
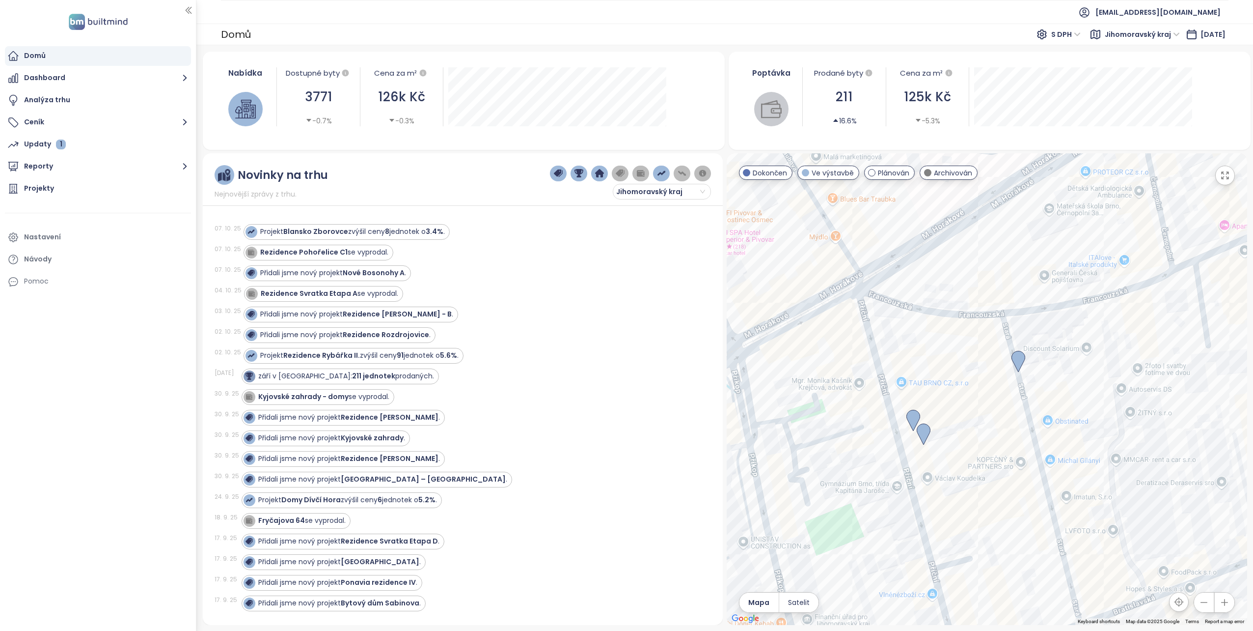
drag, startPoint x: 967, startPoint y: 555, endPoint x: 888, endPoint y: 353, distance: 217.5
click at [888, 353] on div at bounding box center [987, 388] width 521 height 471
click at [911, 419] on img at bounding box center [914, 421] width 14 height 22
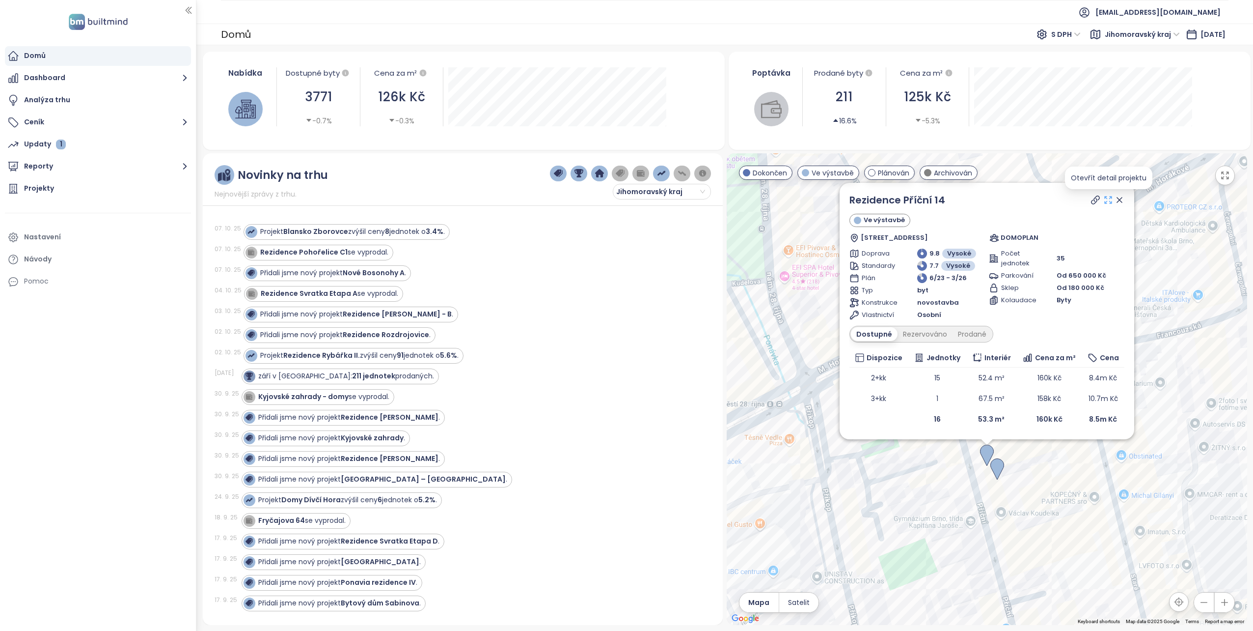
click at [1107, 201] on icon at bounding box center [1108, 199] width 7 height 7
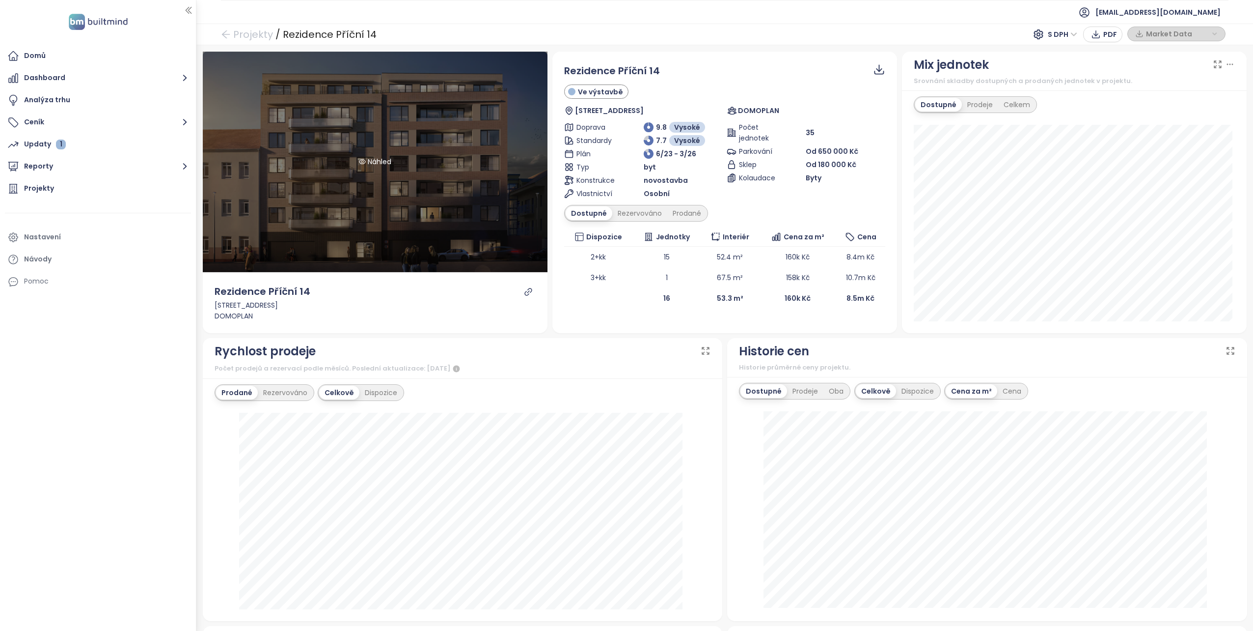
click at [417, 190] on div "Náhled" at bounding box center [375, 162] width 345 height 221
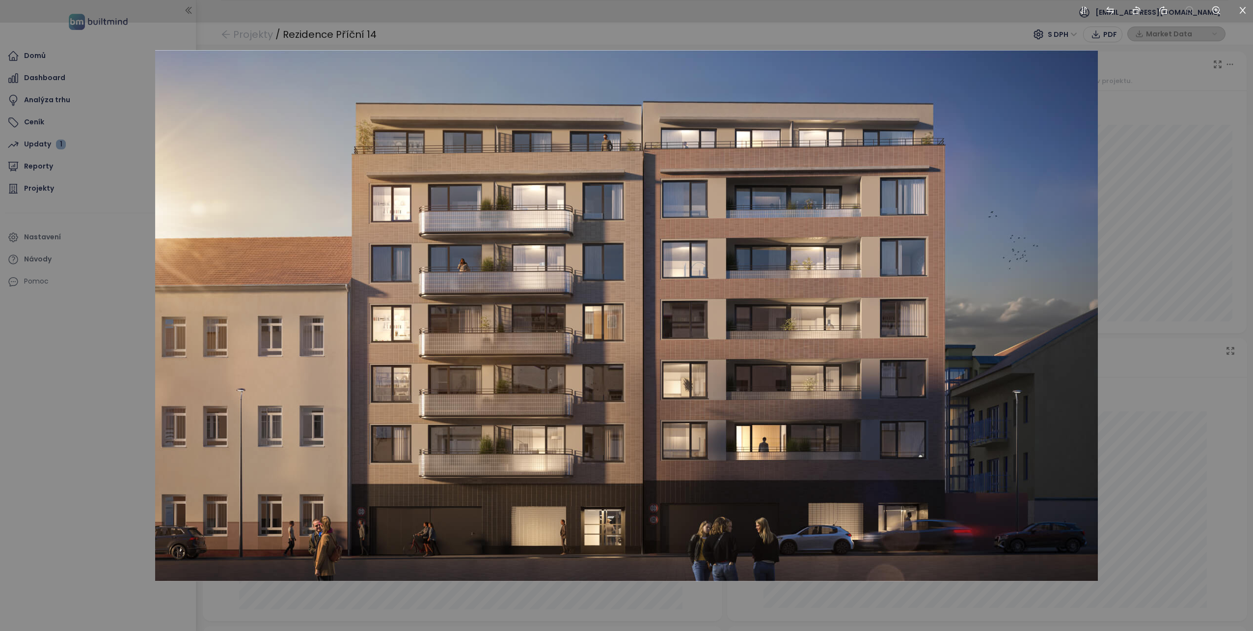
click at [1023, 321] on img at bounding box center [626, 315] width 943 height 531
click at [485, 351] on img at bounding box center [626, 315] width 943 height 531
click at [1213, 256] on div at bounding box center [626, 315] width 1253 height 631
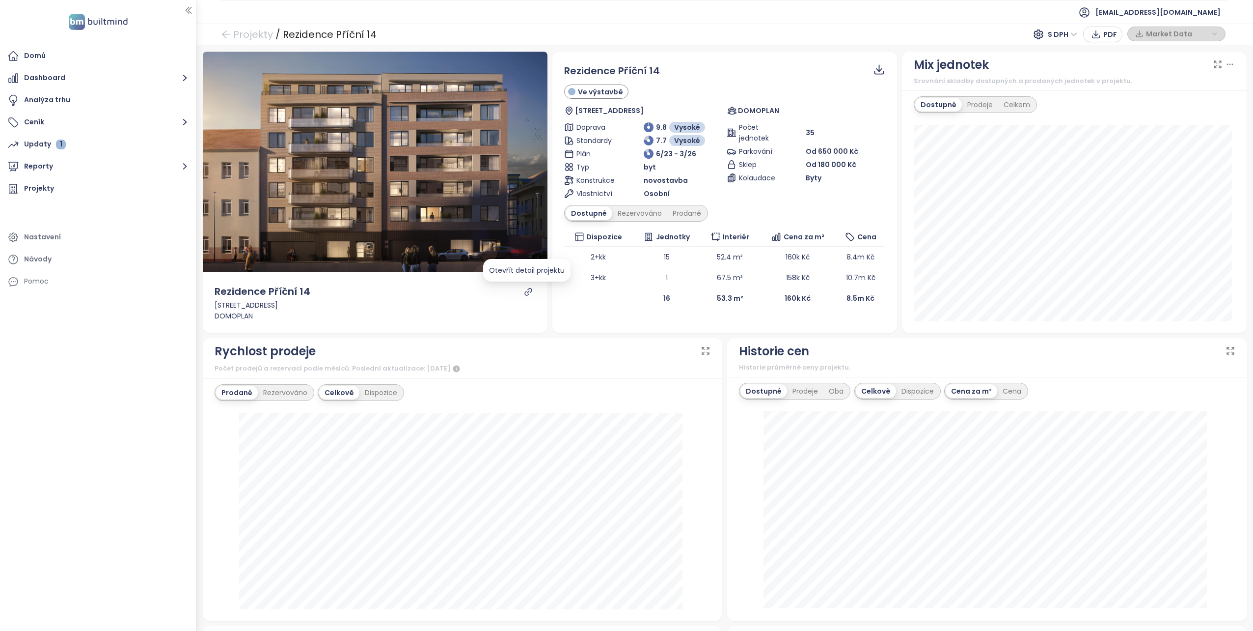
click at [524, 291] on icon "link" at bounding box center [528, 291] width 9 height 9
click at [233, 34] on link "Projekty" at bounding box center [247, 35] width 52 height 18
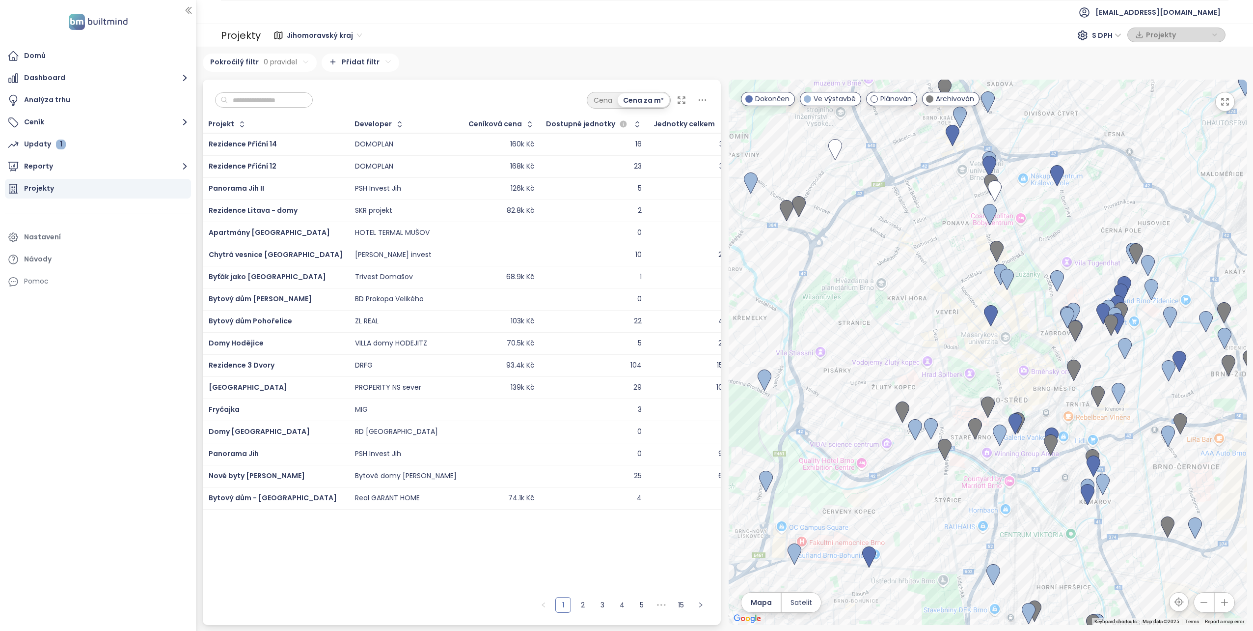
drag, startPoint x: 1023, startPoint y: 264, endPoint x: 957, endPoint y: 360, distance: 117.2
click at [957, 360] on div at bounding box center [988, 352] width 519 height 545
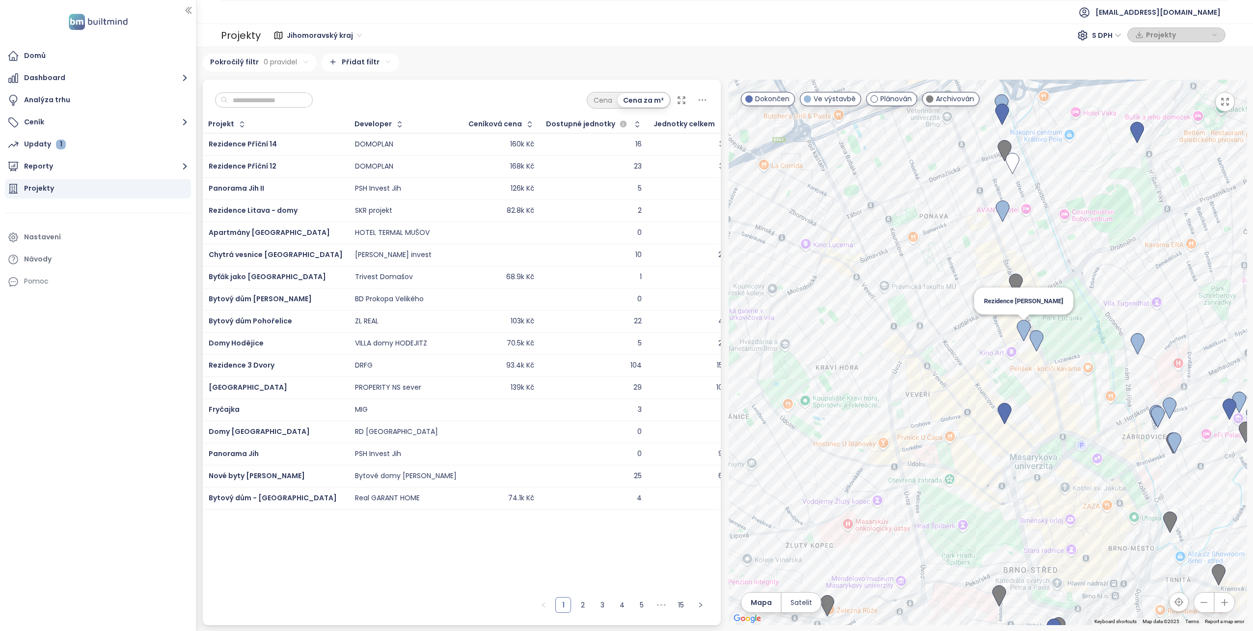
click at [1021, 324] on img at bounding box center [1024, 331] width 14 height 22
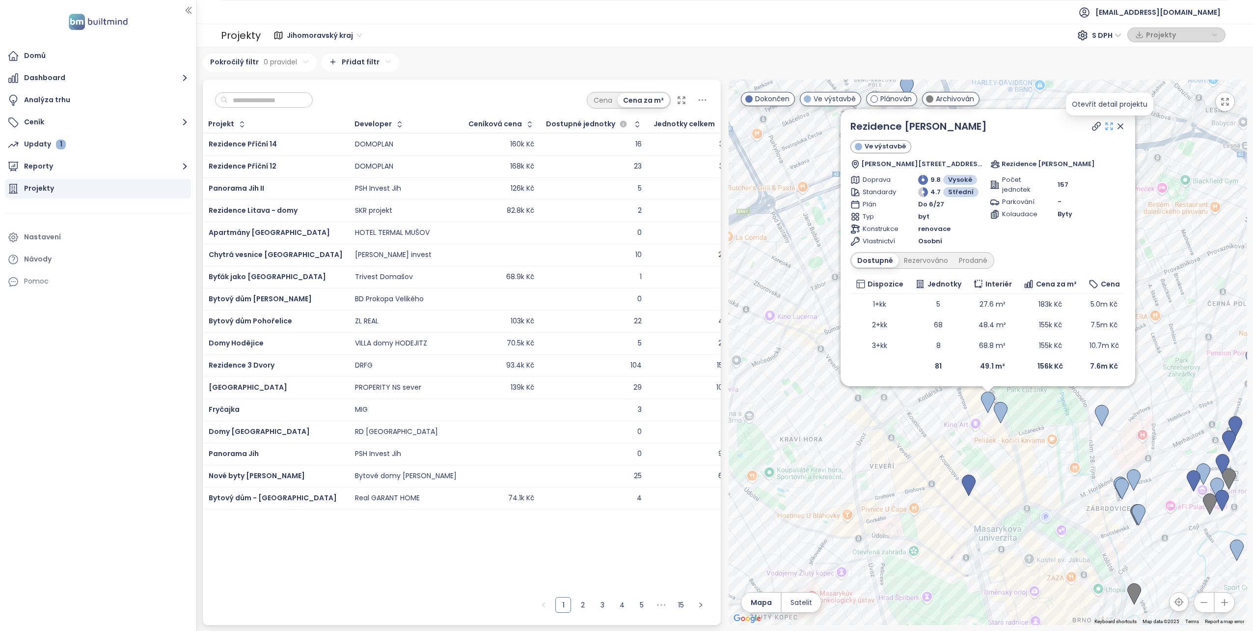
click at [1108, 130] on icon at bounding box center [1109, 126] width 10 height 10
click at [1120, 125] on icon at bounding box center [1120, 126] width 5 height 5
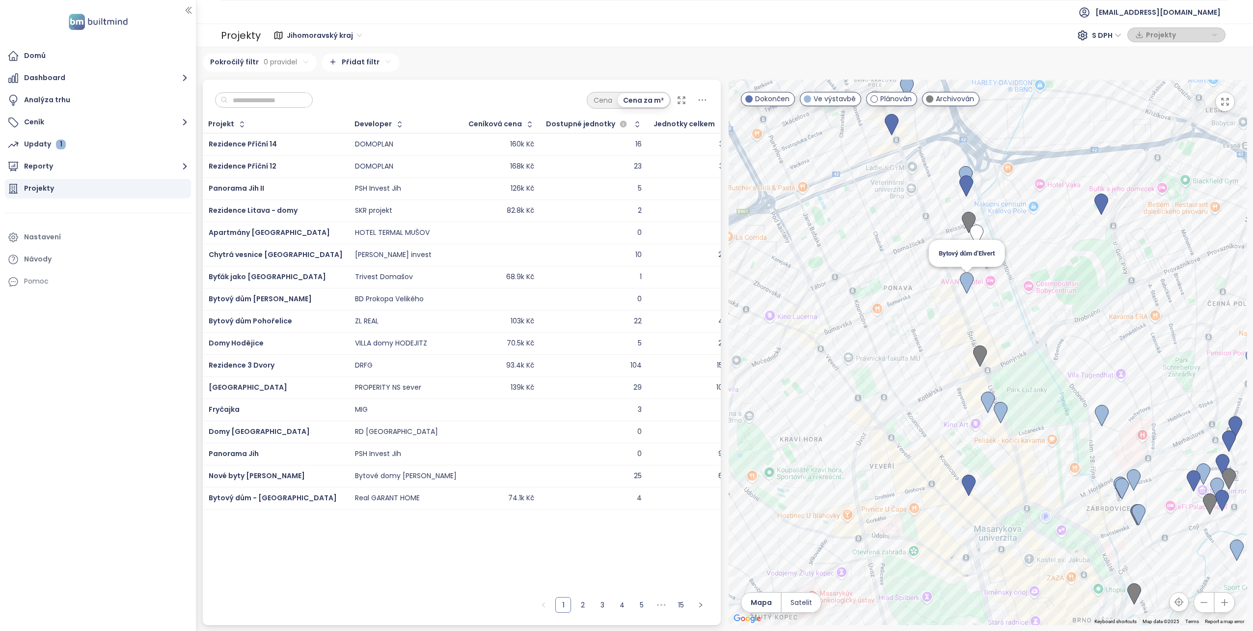
click at [967, 273] on img at bounding box center [967, 283] width 14 height 22
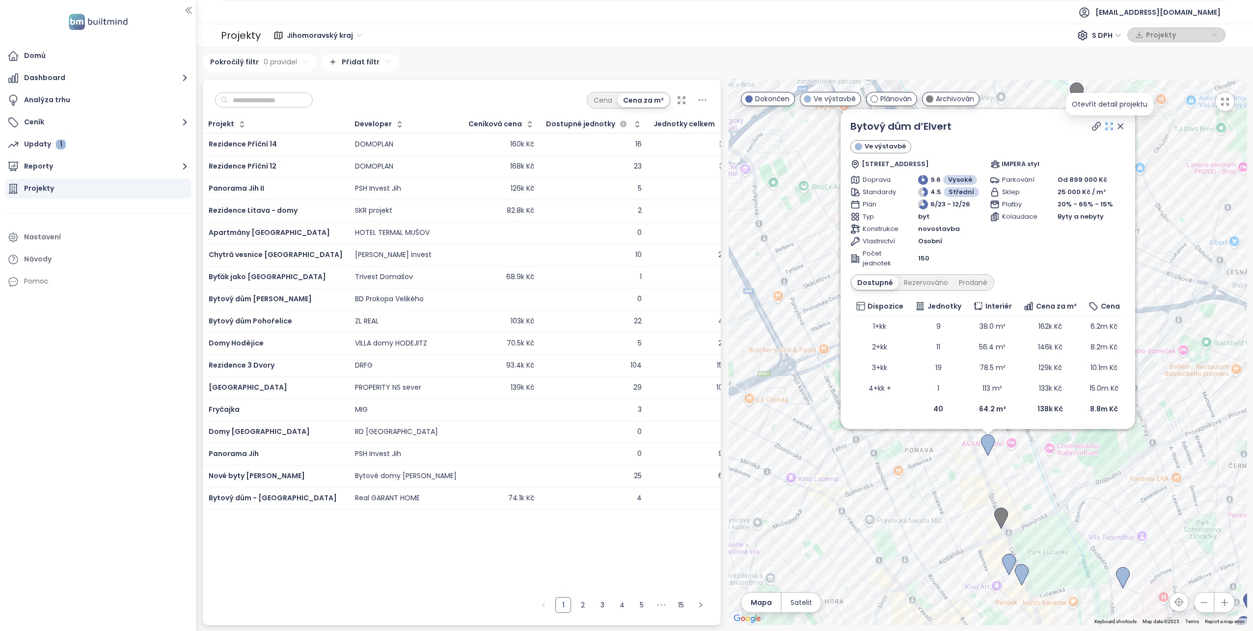
click at [1107, 130] on icon at bounding box center [1109, 126] width 7 height 7
click at [712, 37] on div "Jihomoravský kraj S DPH Projekty" at bounding box center [745, 36] width 962 height 16
click at [1121, 125] on icon at bounding box center [1121, 126] width 10 height 10
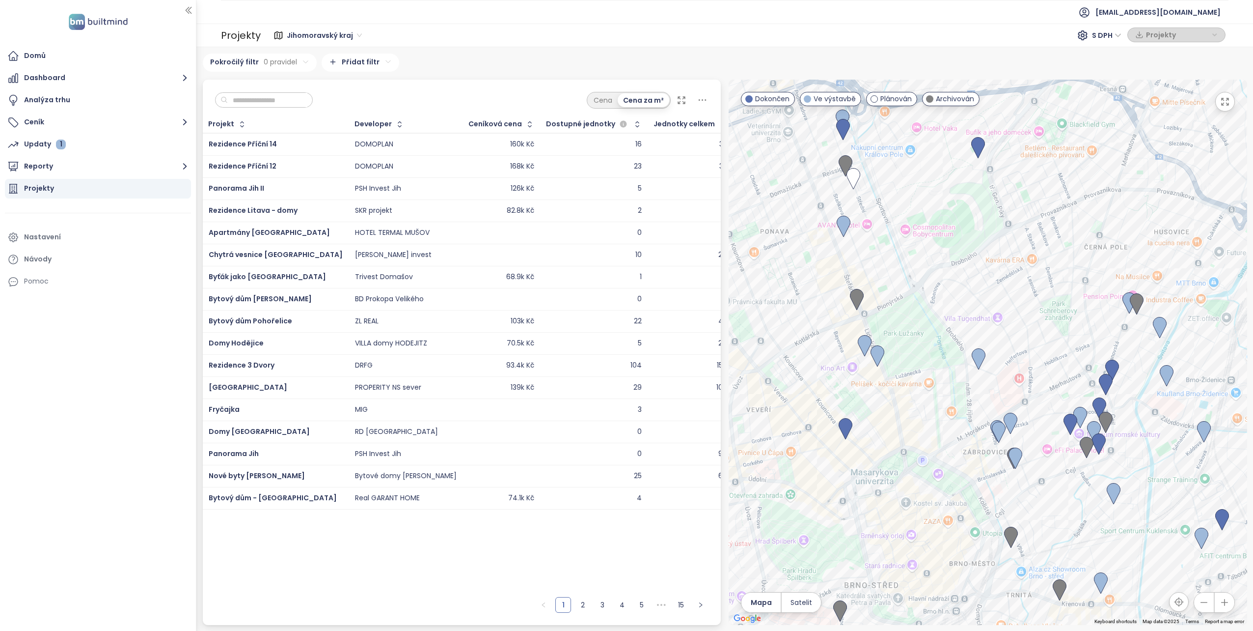
drag, startPoint x: 1107, startPoint y: 428, endPoint x: 962, endPoint y: 208, distance: 264.4
click at [962, 208] on div at bounding box center [988, 352] width 519 height 545
click at [998, 429] on img at bounding box center [999, 432] width 14 height 22
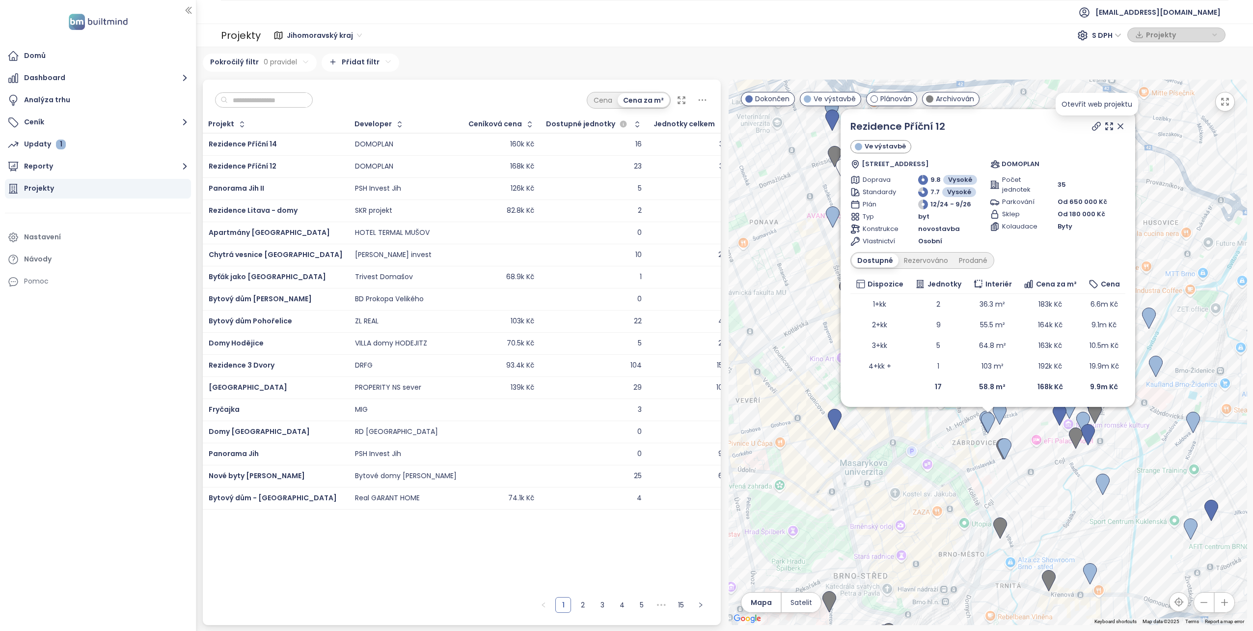
click at [1093, 127] on icon at bounding box center [1097, 126] width 10 height 10
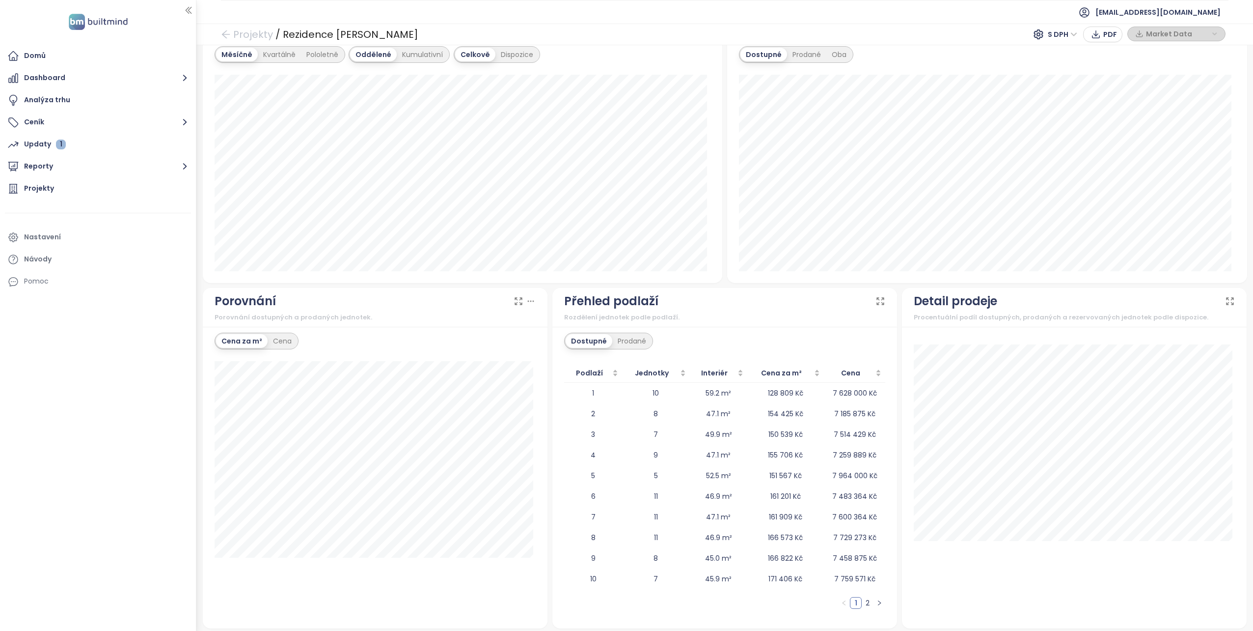
scroll to position [653, 0]
click at [864, 601] on link "2" at bounding box center [867, 599] width 11 height 11
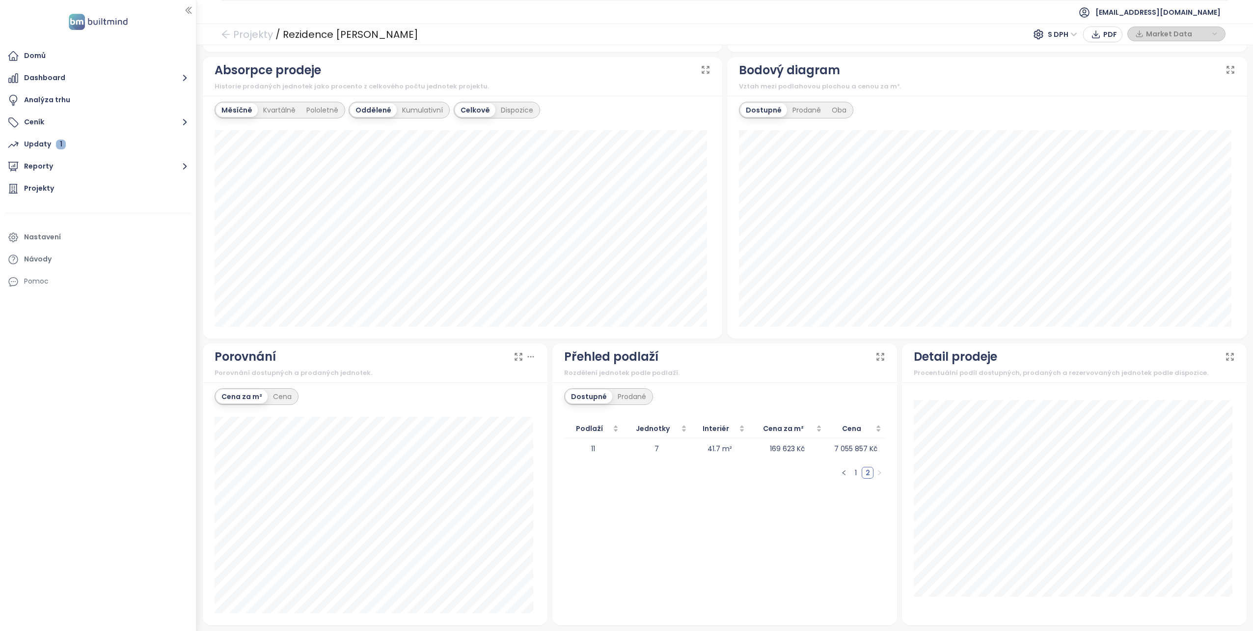
click at [851, 473] on link "1" at bounding box center [856, 472] width 11 height 11
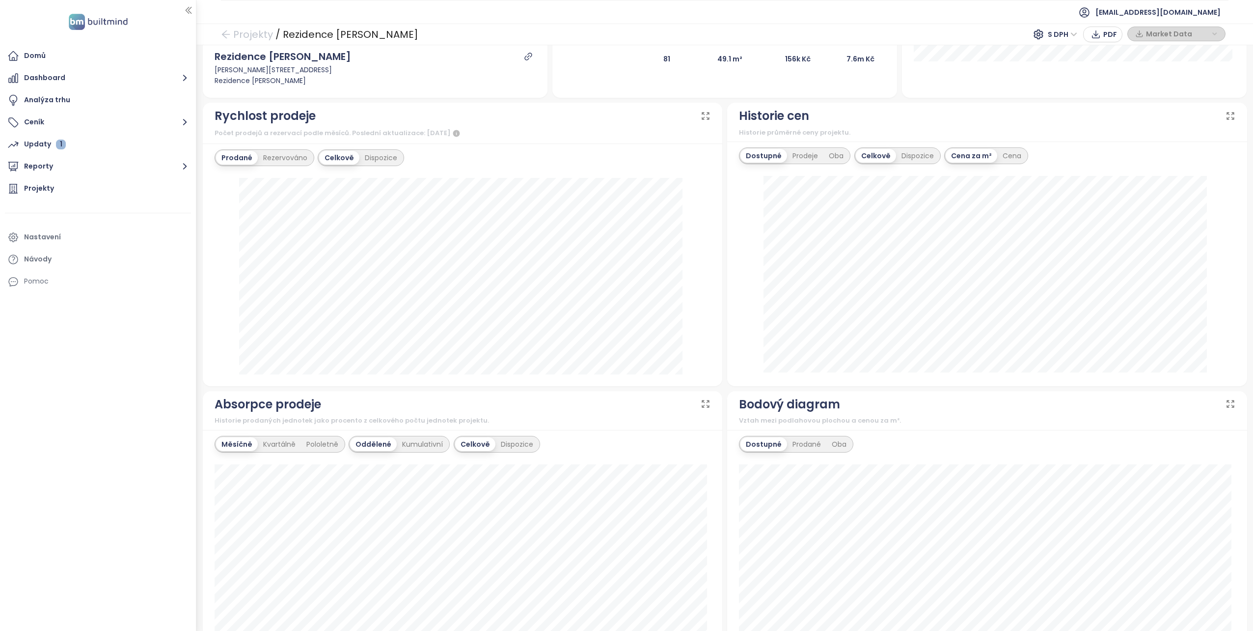
scroll to position [260, 0]
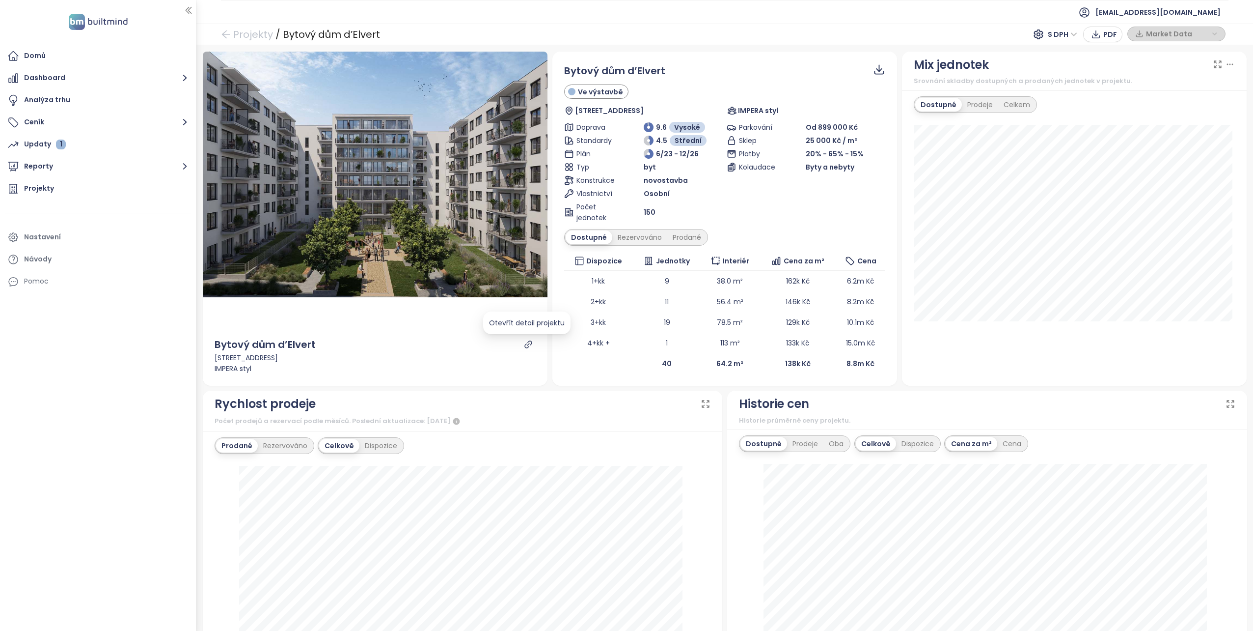
click at [524, 344] on icon "link" at bounding box center [527, 343] width 7 height 7
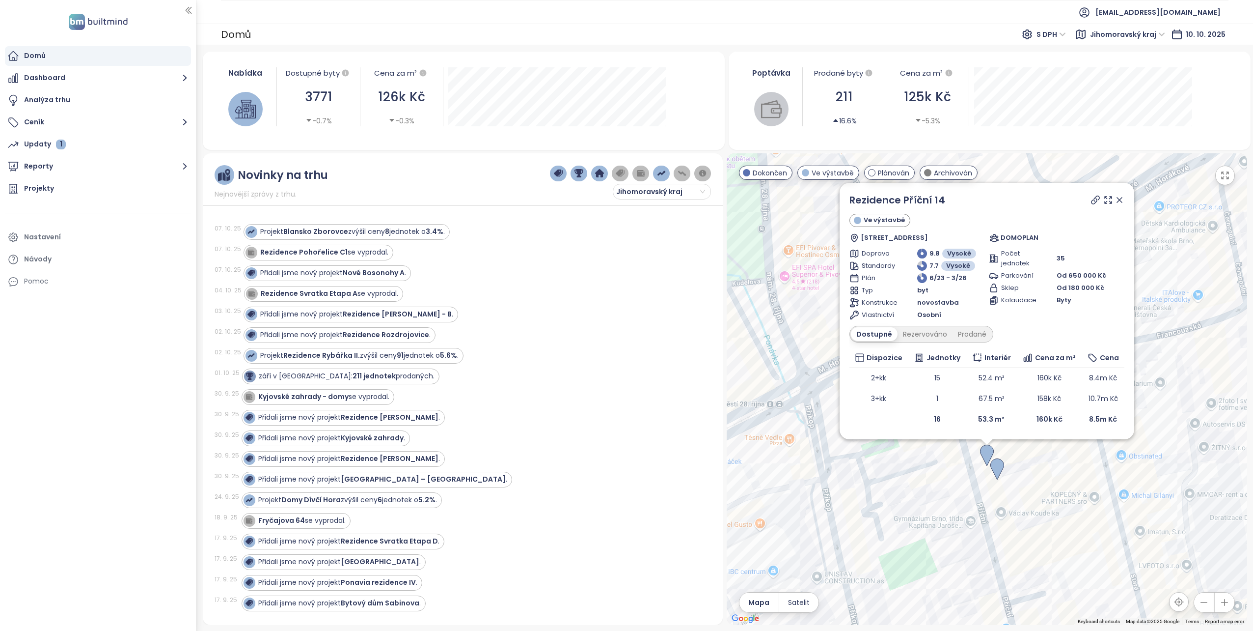
click at [1121, 199] on icon at bounding box center [1119, 199] width 5 height 5
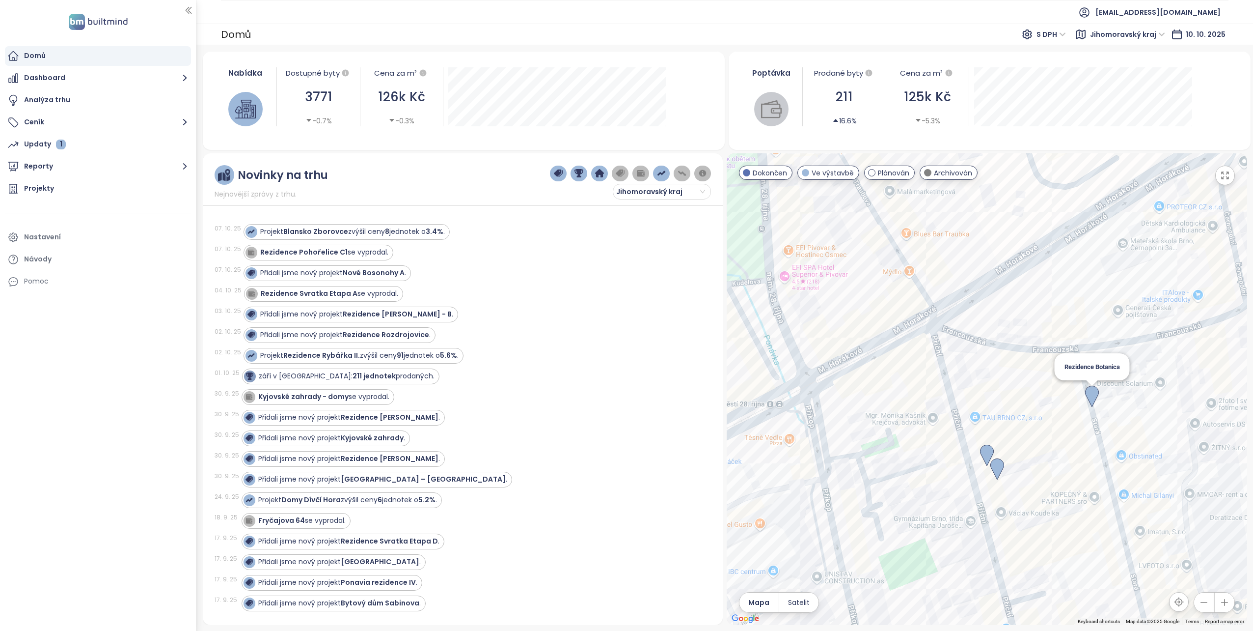
click at [1095, 391] on img at bounding box center [1092, 397] width 14 height 22
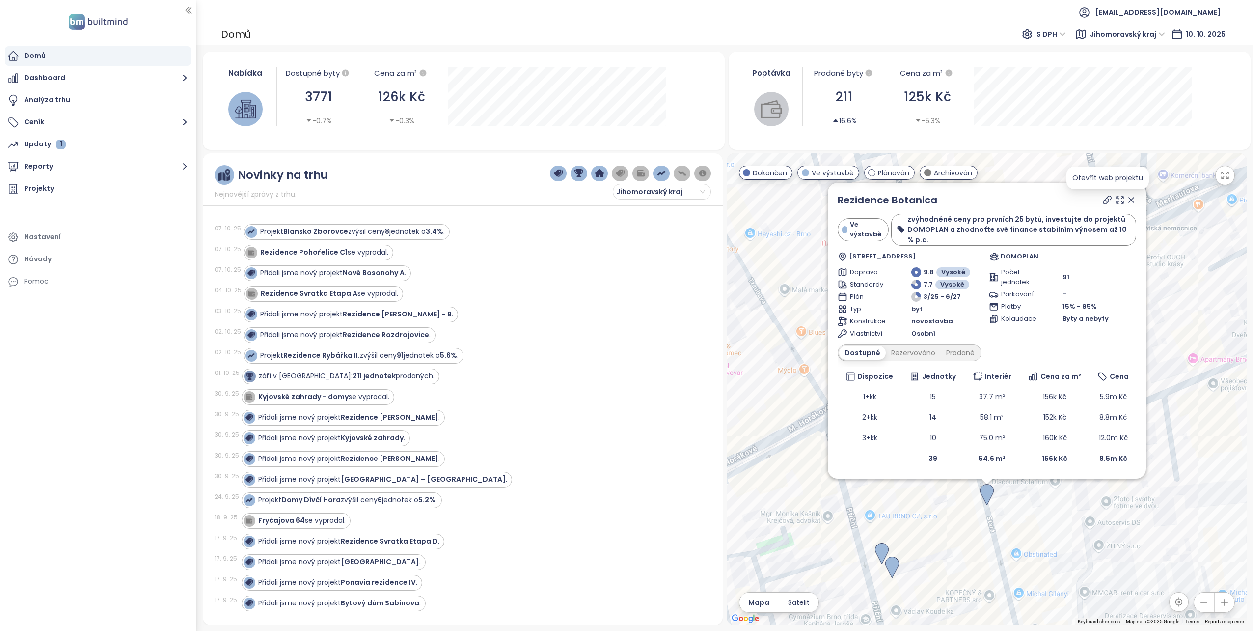
click at [1103, 196] on icon at bounding box center [1107, 200] width 10 height 10
click at [1132, 200] on icon at bounding box center [1131, 199] width 5 height 5
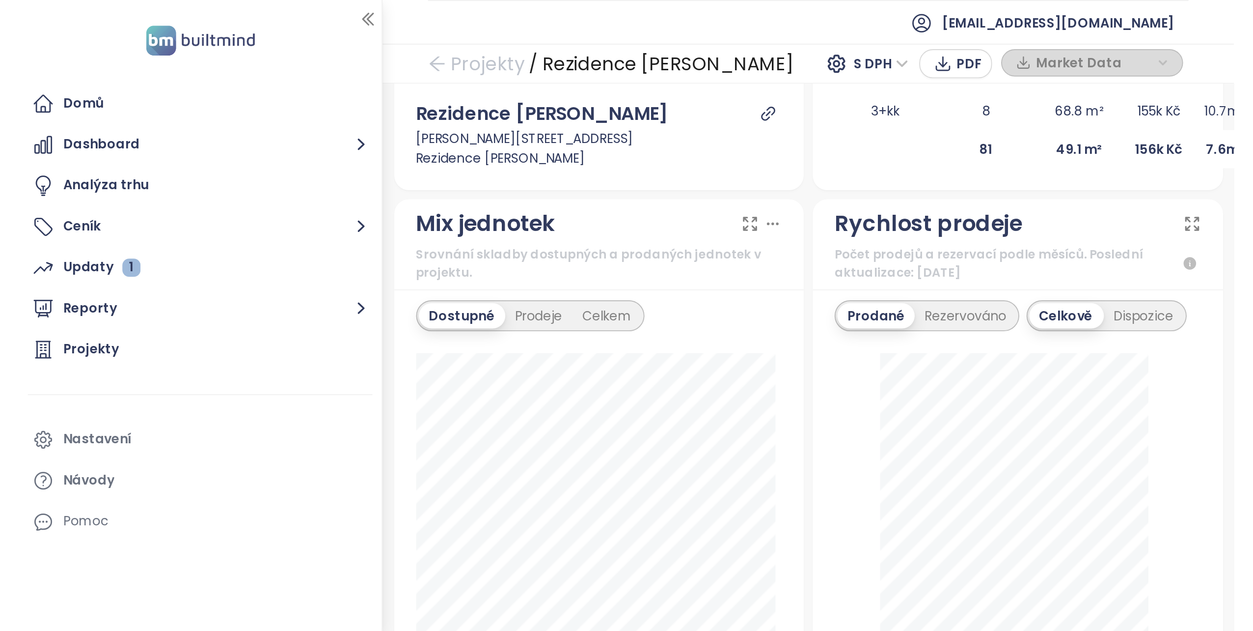
scroll to position [260, 0]
